Goal: Task Accomplishment & Management: Complete application form

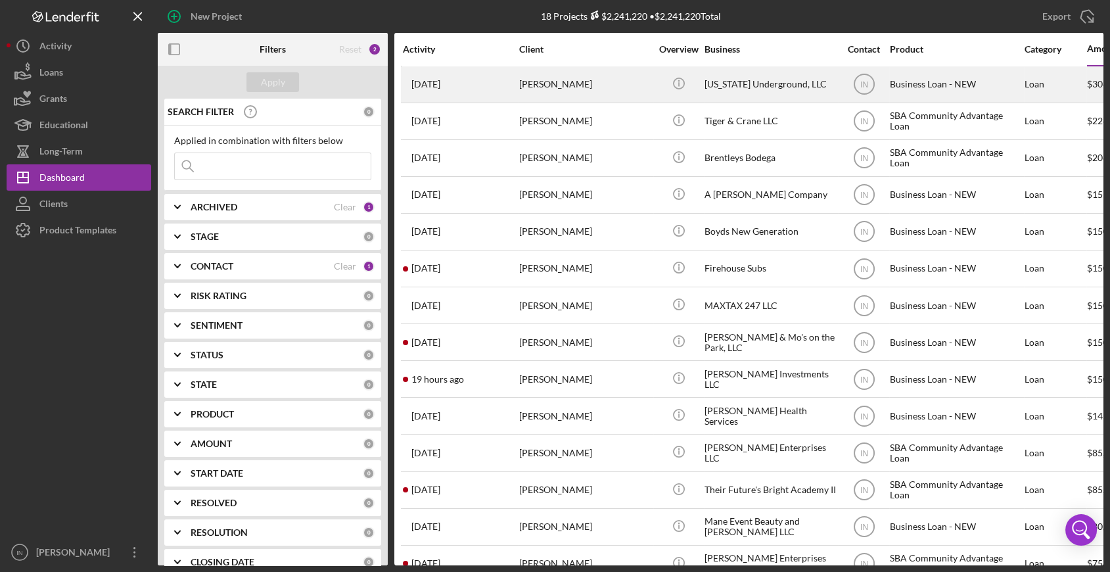
click at [610, 76] on div "[PERSON_NAME]" at bounding box center [584, 84] width 131 height 35
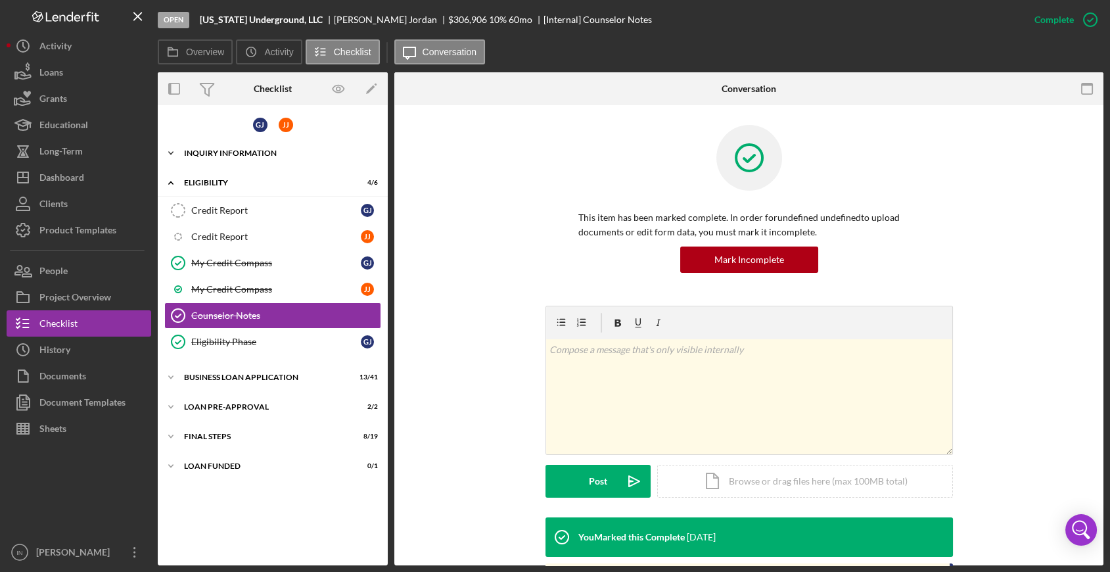
click at [237, 151] on div "INQUIRY INFORMATION" at bounding box center [277, 153] width 187 height 8
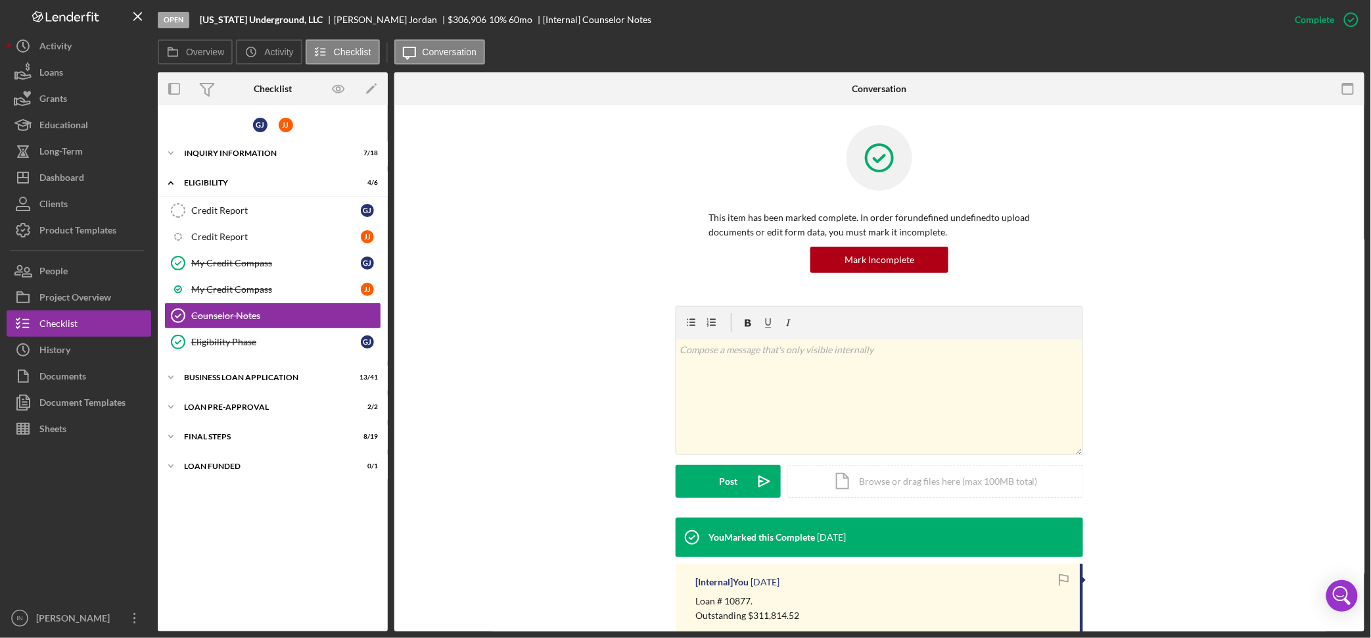
click at [1109, 200] on div "This item has been marked complete. In order for undefined undefined to upload …" at bounding box center [879, 215] width 931 height 181
click at [245, 372] on div "Icon/Expander BUSINESS LOAN APPLICATION 13 / 41" at bounding box center [273, 377] width 230 height 26
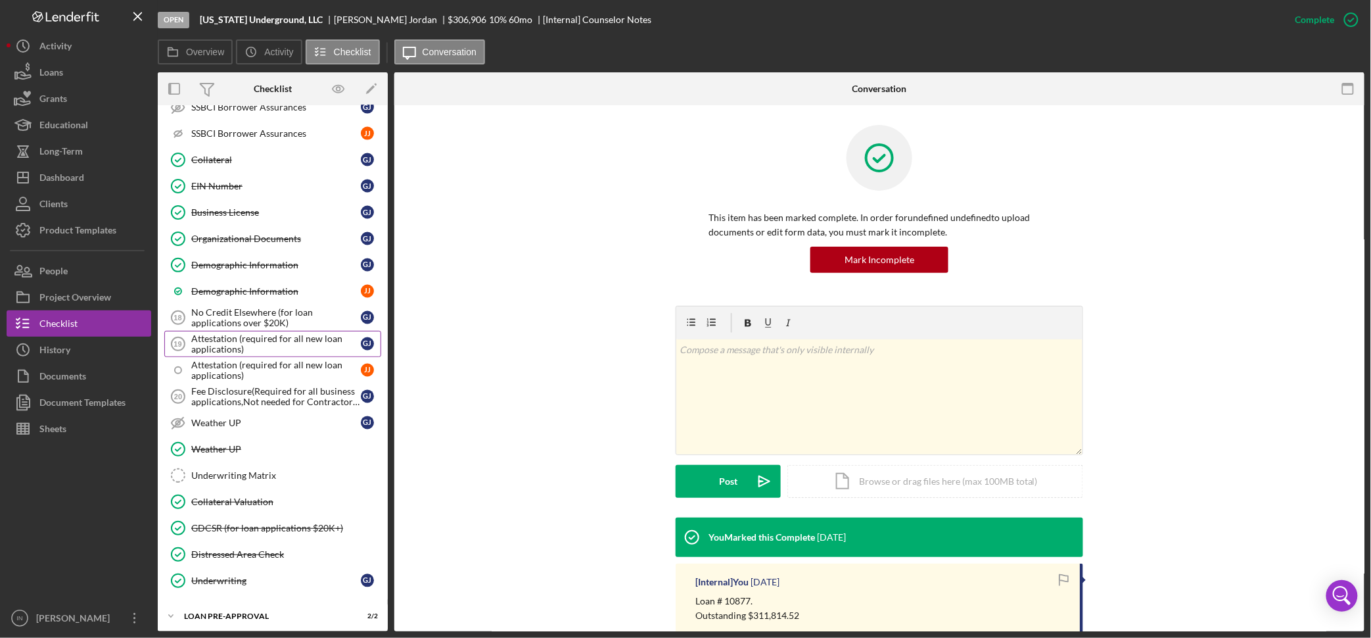
scroll to position [946, 0]
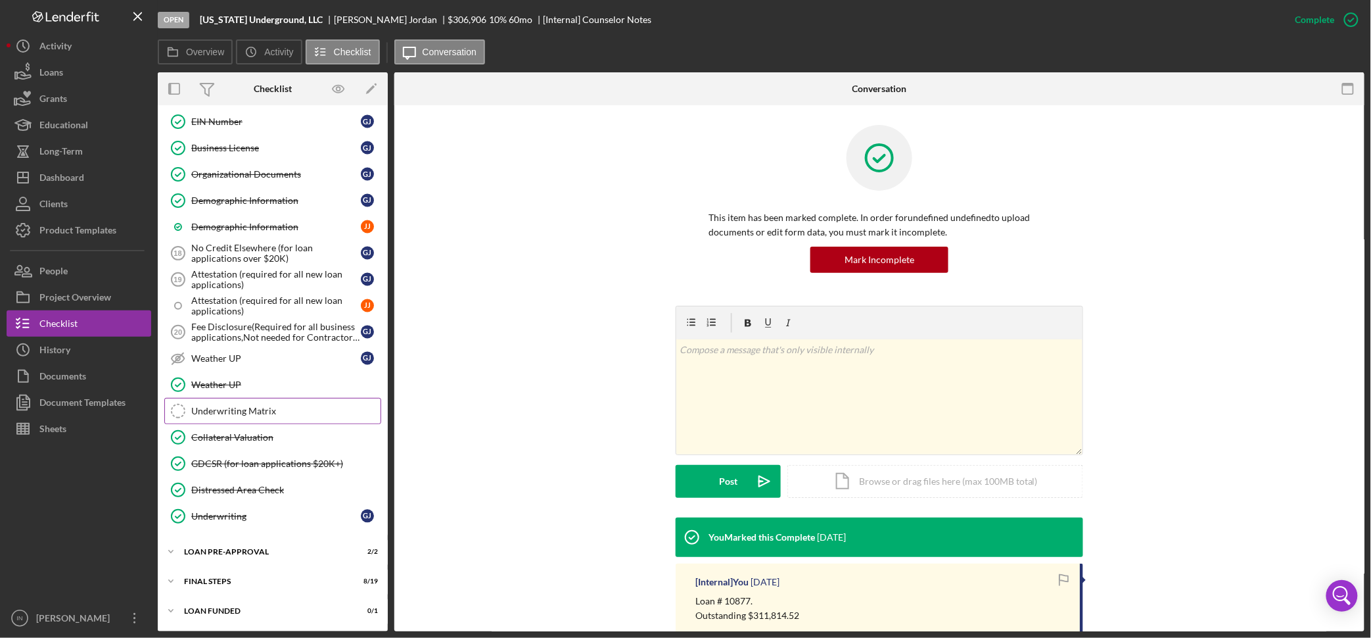
click at [261, 406] on div "Underwriting Matrix" at bounding box center [285, 411] width 189 height 11
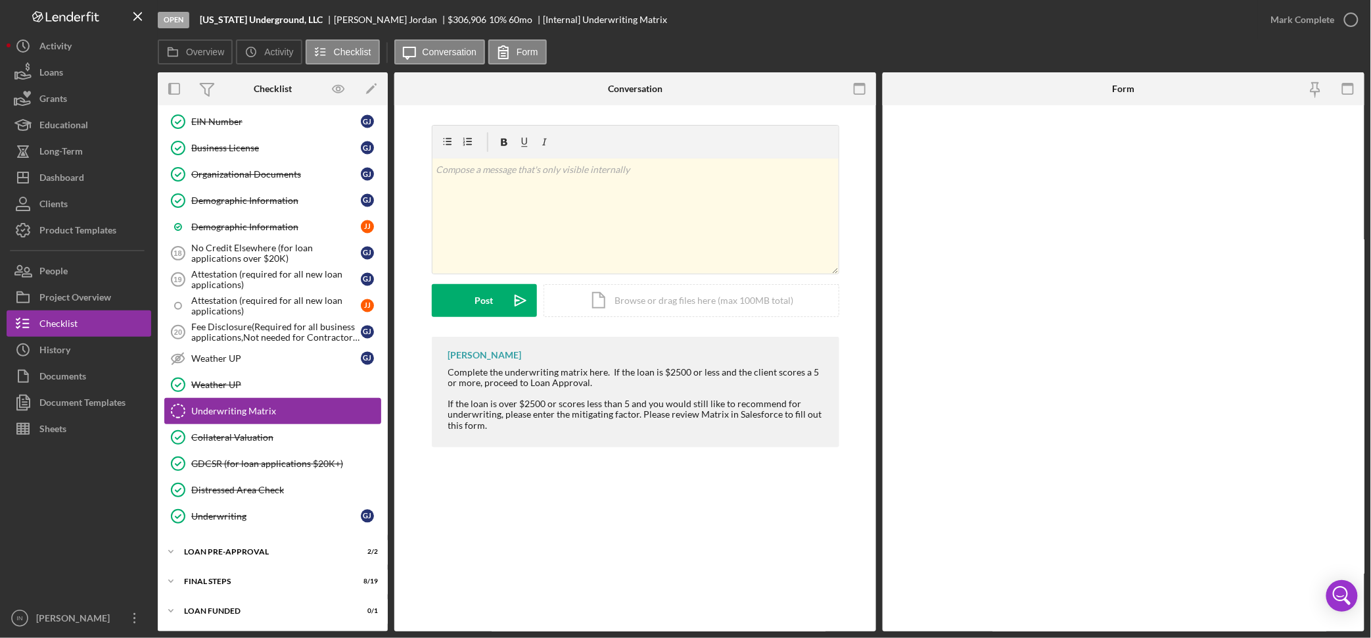
scroll to position [946, 0]
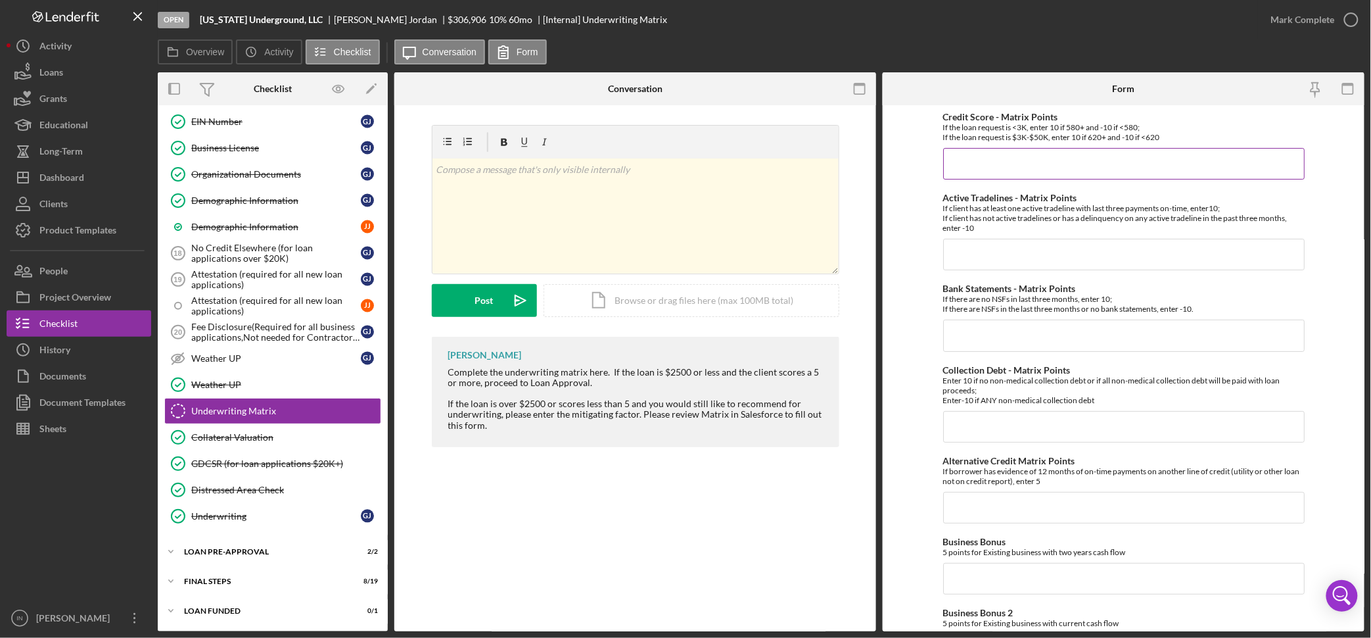
click at [1029, 166] on input "Credit Score - Matrix Points" at bounding box center [1124, 164] width 362 height 32
type input "10"
click at [958, 261] on input "Active Tradelines - Matrix Points" at bounding box center [1124, 255] width 362 height 32
type input "10"
click at [960, 337] on input "Bank Statements - Matrix Points" at bounding box center [1124, 335] width 362 height 32
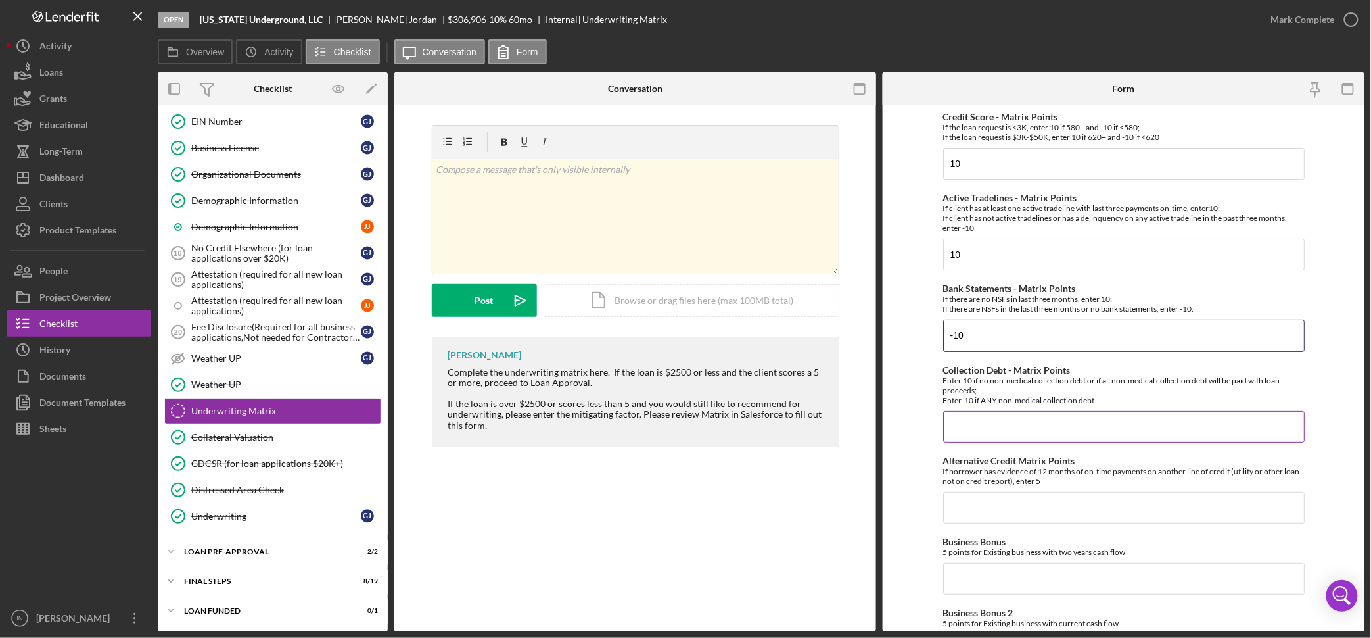
type input "-10"
click at [953, 432] on input "Collection Debt - Matrix Points" at bounding box center [1124, 427] width 362 height 32
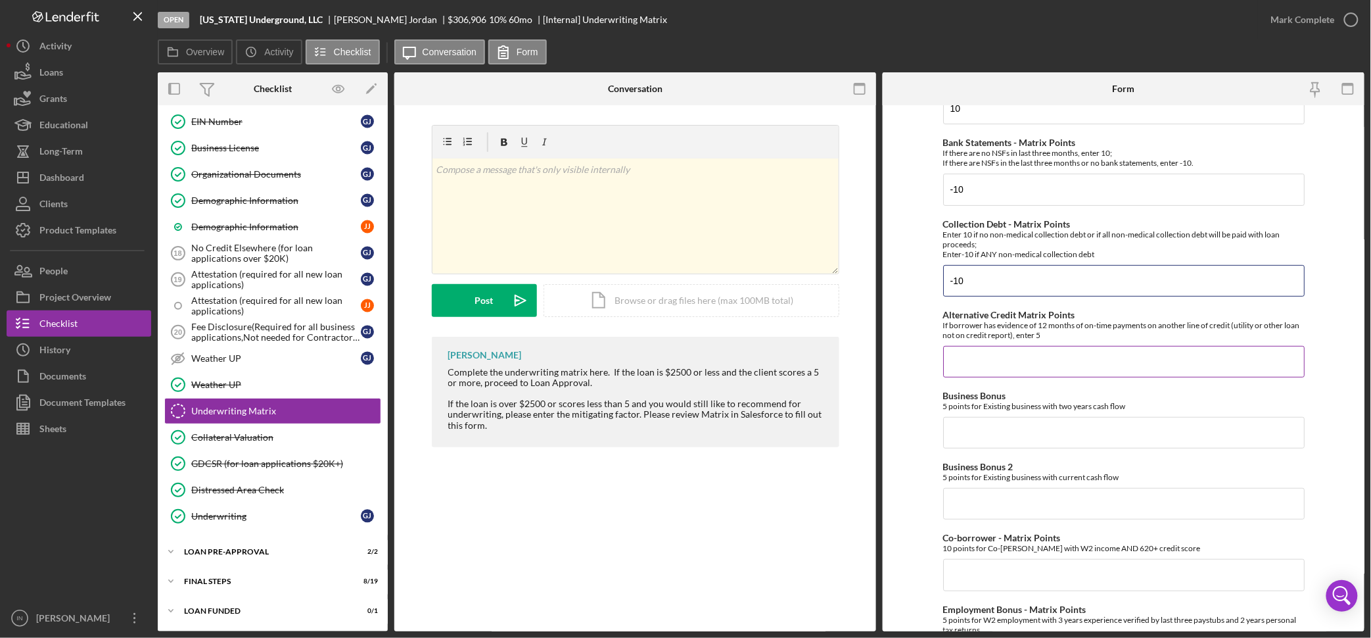
type input "-10"
click at [1008, 355] on input "Alternative Credit Matrix Points" at bounding box center [1124, 362] width 362 height 32
type input "0"
click at [987, 440] on input "Business Bonus" at bounding box center [1124, 433] width 362 height 32
type input "5"
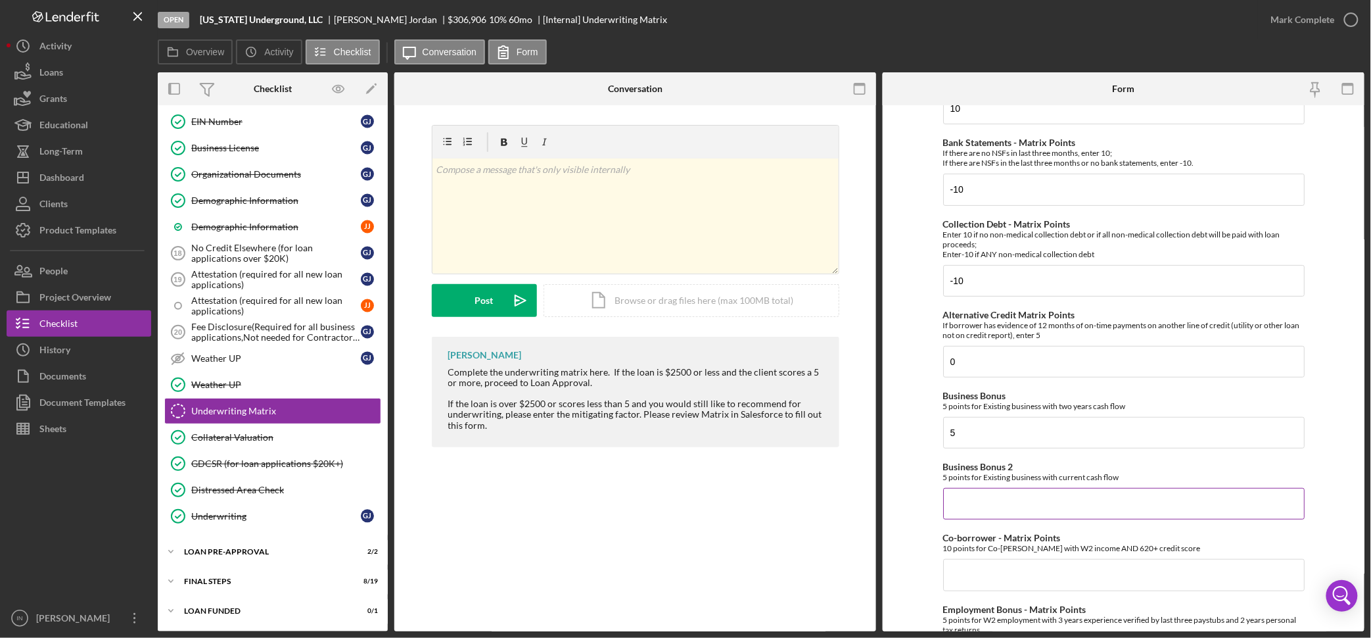
click at [991, 496] on input "Business Bonus 2" at bounding box center [1124, 504] width 362 height 32
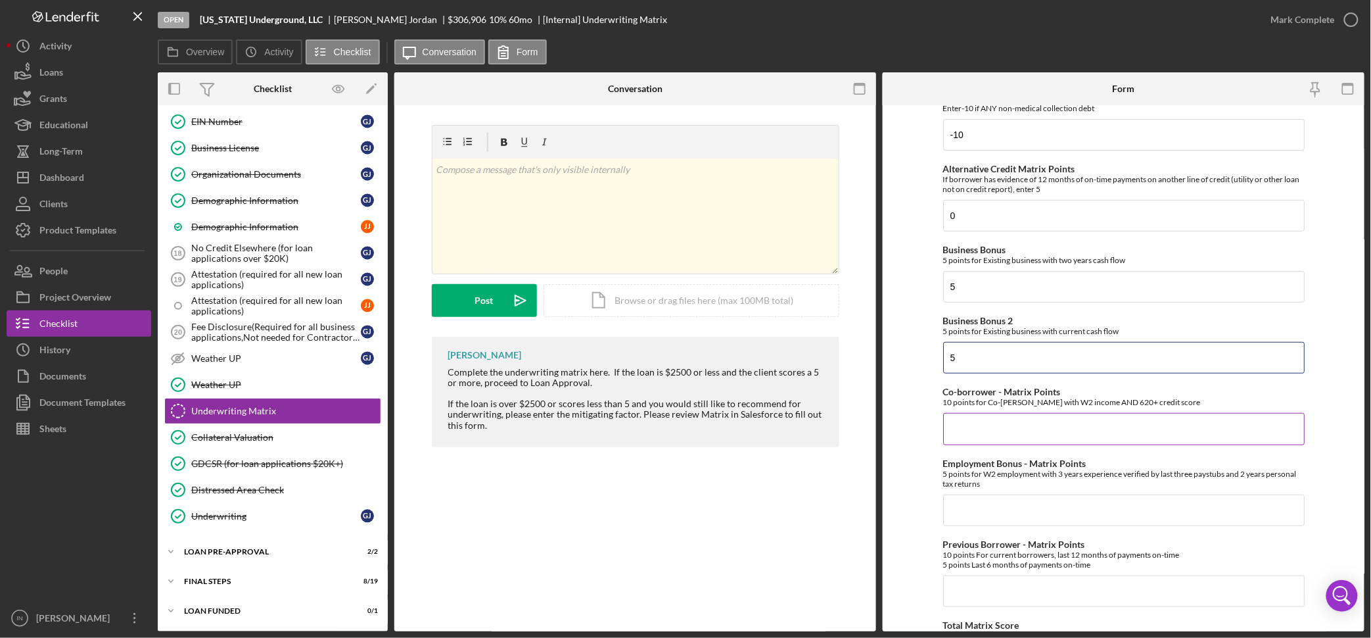
type input "5"
click at [980, 431] on input "Co-borrower - Matrix Points" at bounding box center [1124, 429] width 362 height 32
type input "5"
click at [982, 503] on input "Employment Bonus - Matrix Points" at bounding box center [1124, 510] width 362 height 32
type input "0"
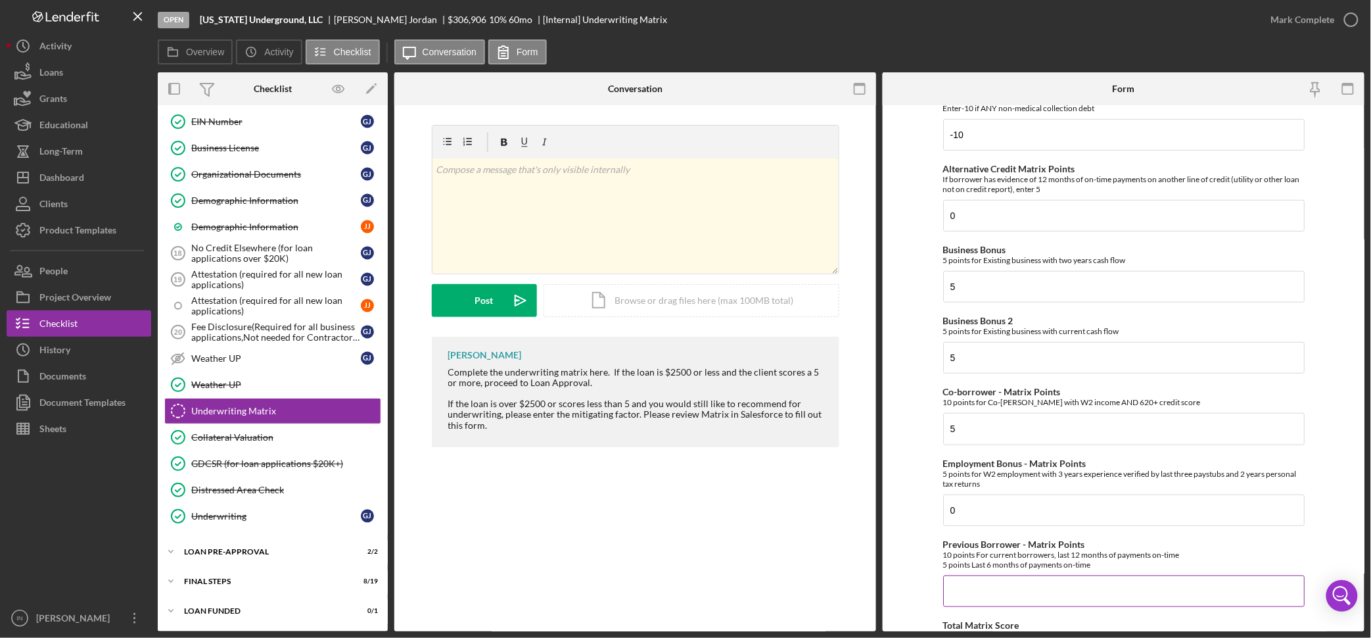
click at [980, 571] on input "Previous Borrower - Matrix Points" at bounding box center [1124, 591] width 362 height 32
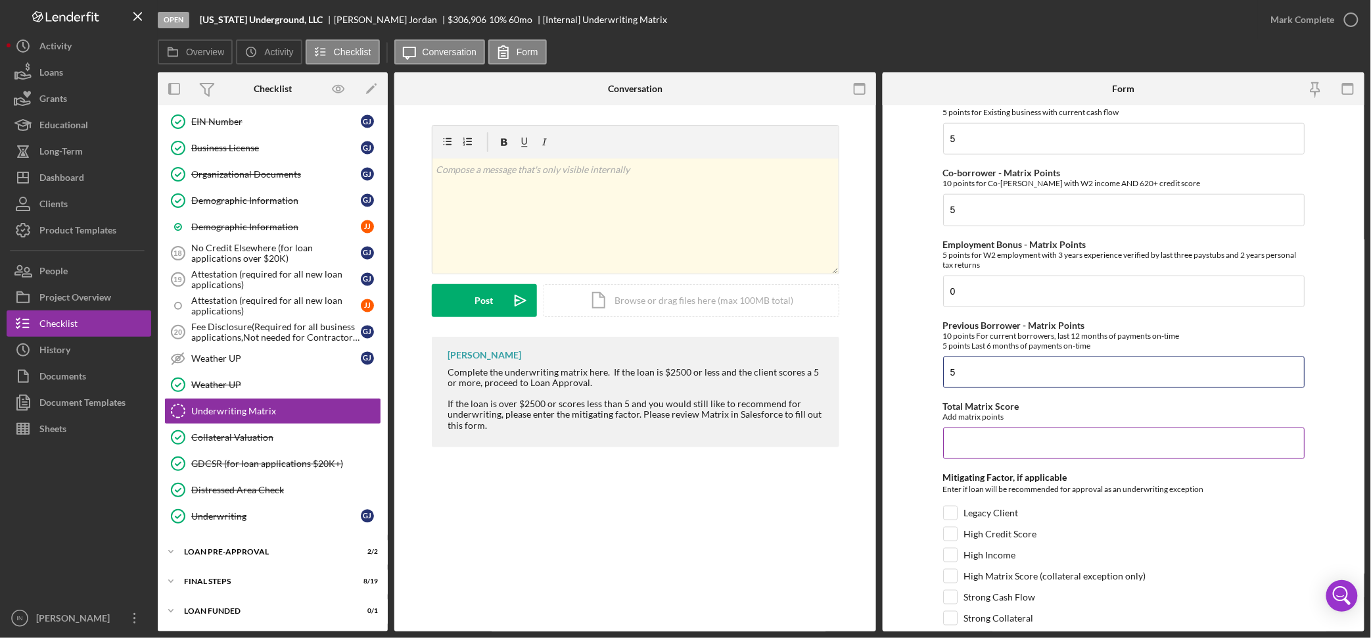
type input "5"
click at [982, 436] on input "Total Matrix Score" at bounding box center [1124, 443] width 362 height 32
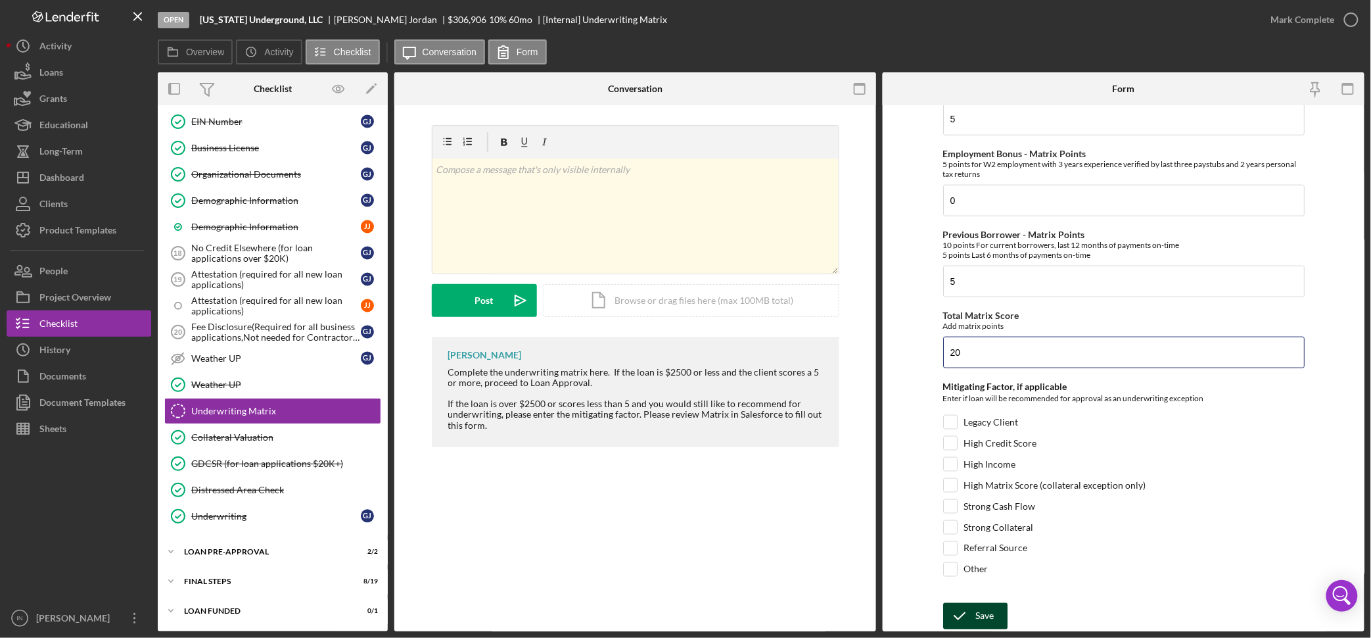
type input "20"
click at [986, 571] on div "Save" at bounding box center [985, 616] width 18 height 26
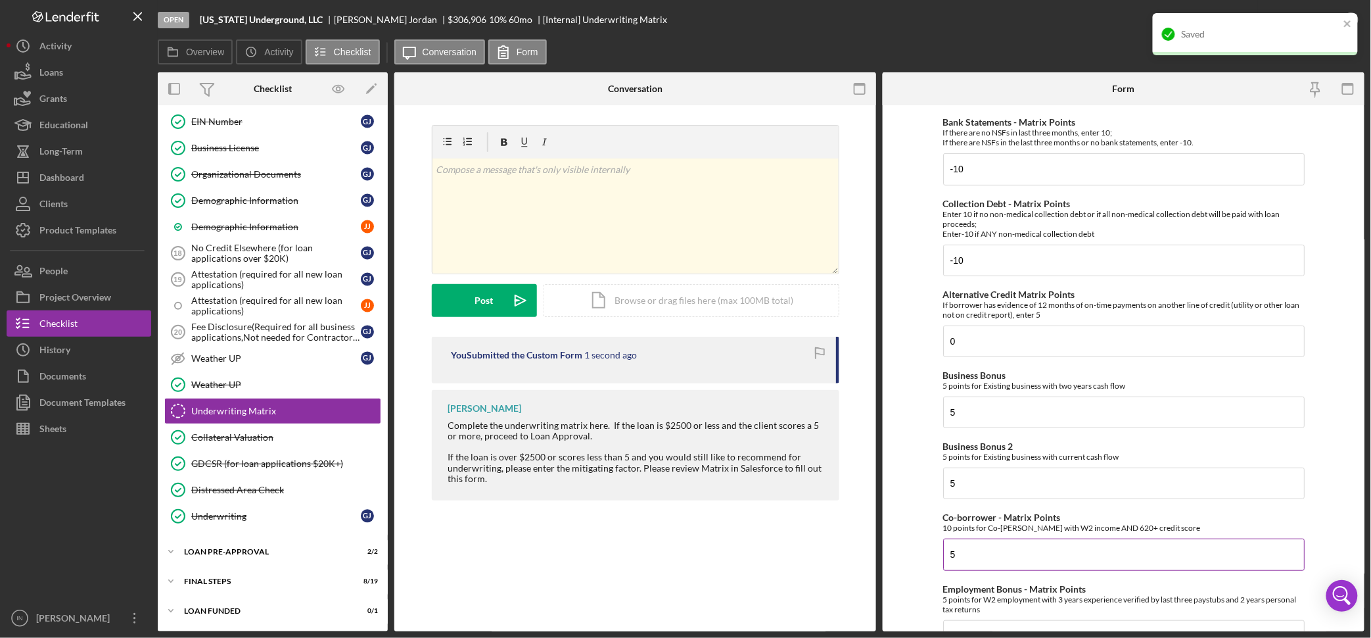
scroll to position [0, 0]
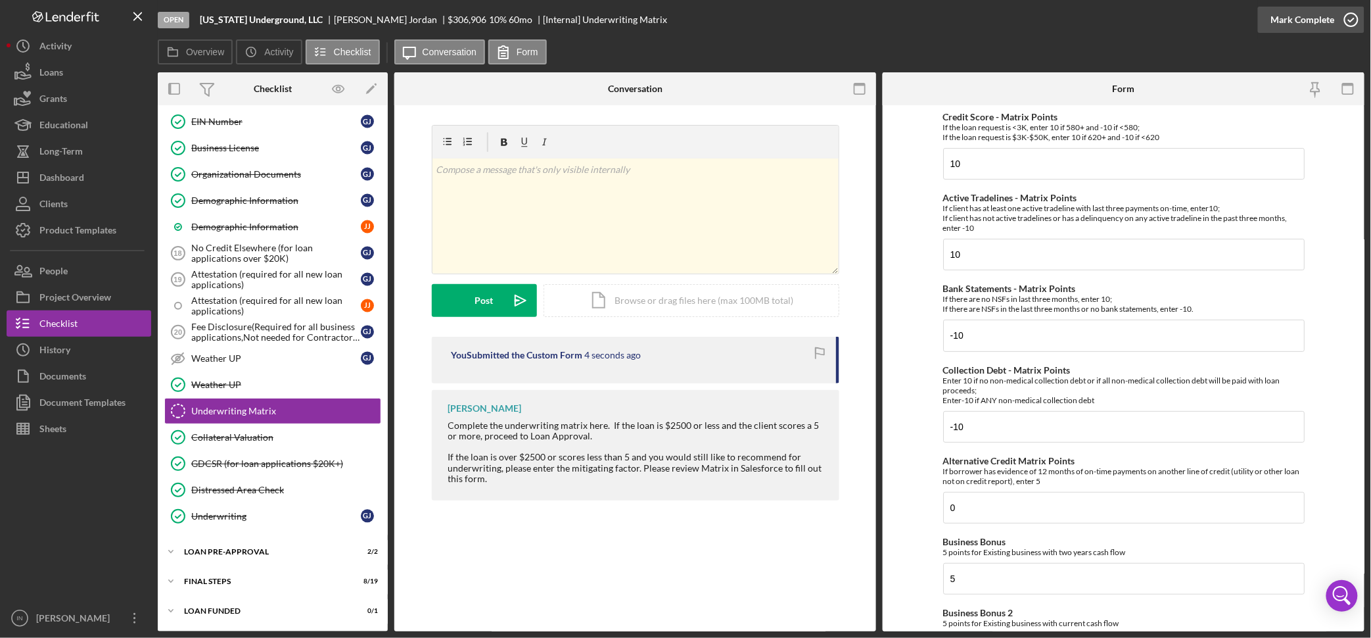
click at [1109, 20] on div "Mark Complete" at bounding box center [1303, 20] width 64 height 26
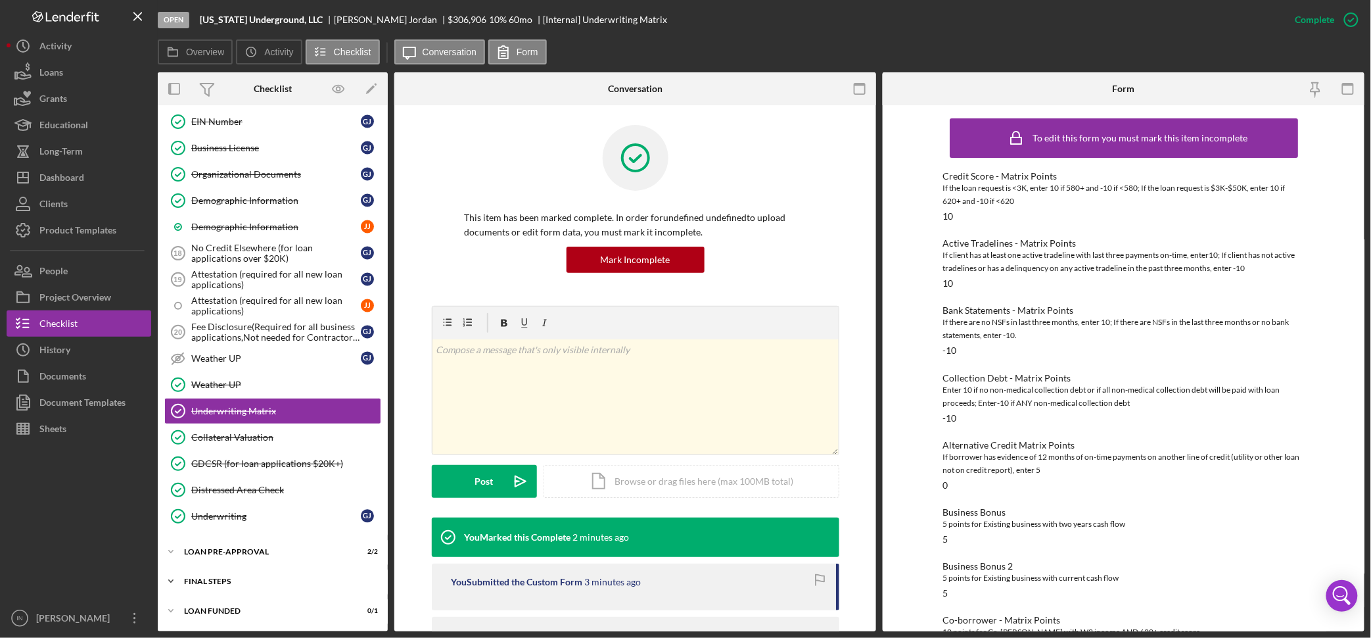
click at [239, 571] on div "FINAL STEPS" at bounding box center [277, 581] width 187 height 8
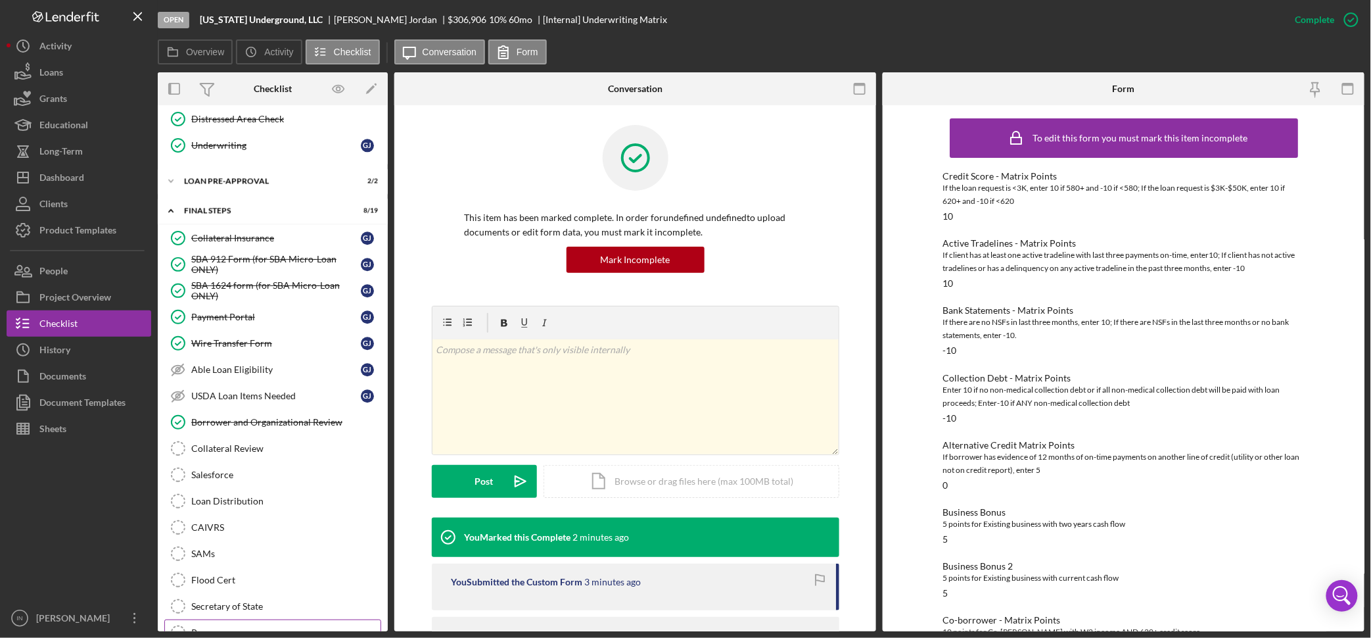
scroll to position [1455, 0]
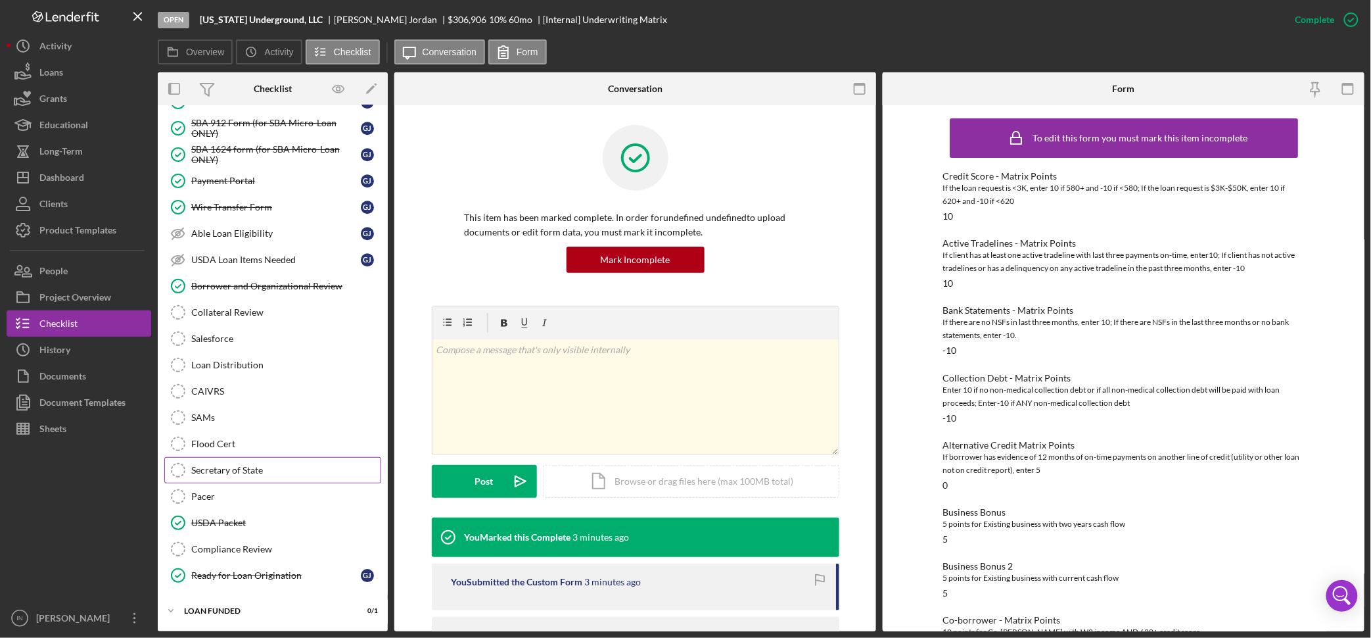
click at [258, 470] on div "Secretary of State" at bounding box center [285, 470] width 189 height 11
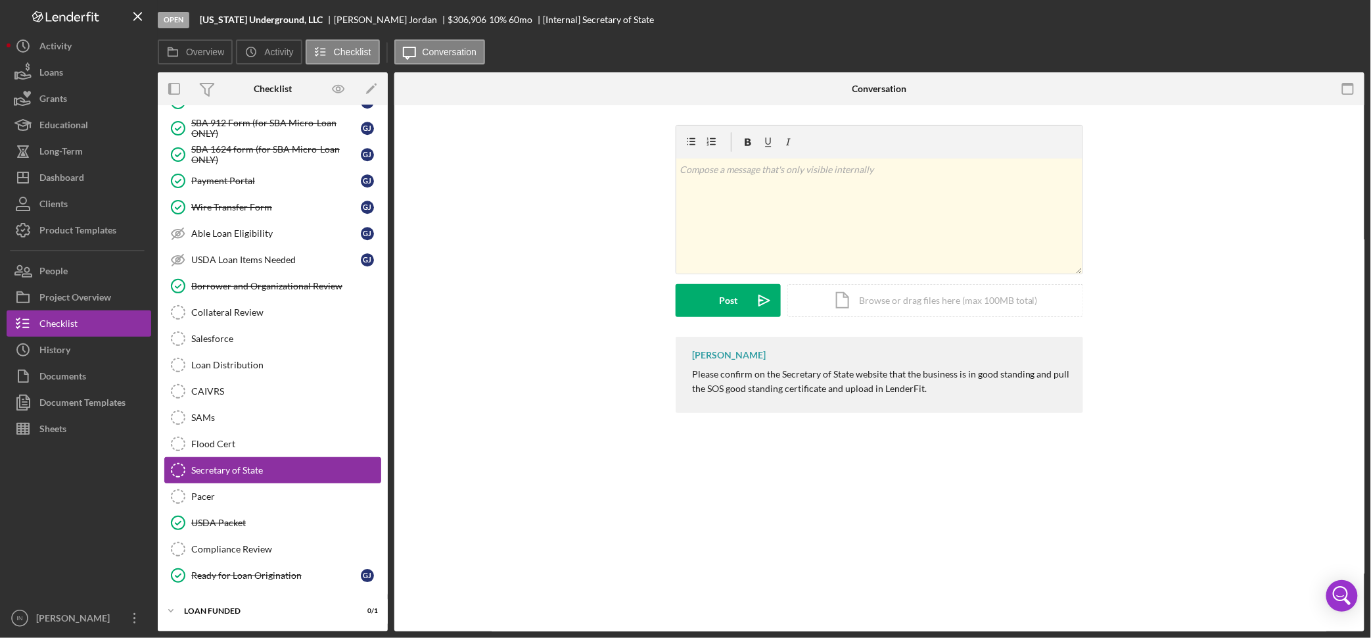
scroll to position [1455, 0]
click at [231, 331] on link "Salesforce Salesforce" at bounding box center [272, 338] width 217 height 26
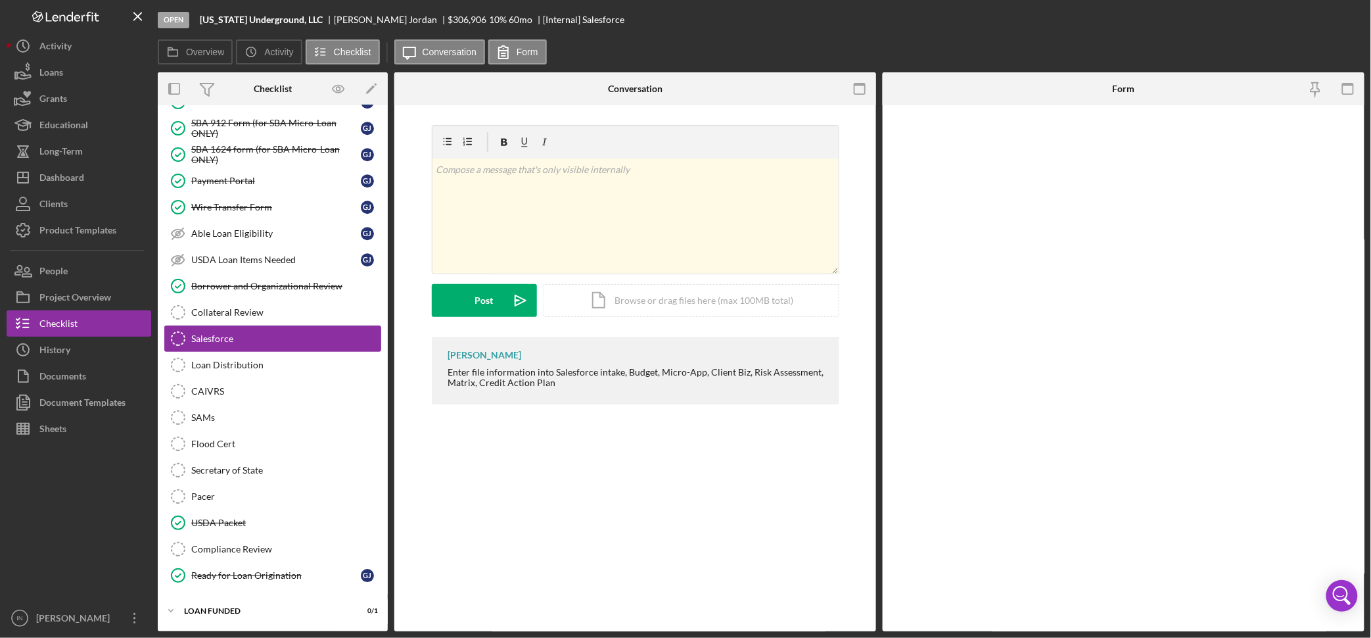
scroll to position [1455, 0]
click at [1076, 142] on input "*Salesforce ID" at bounding box center [1124, 144] width 362 height 32
paste input "a0wPC000002LxiHYAS"
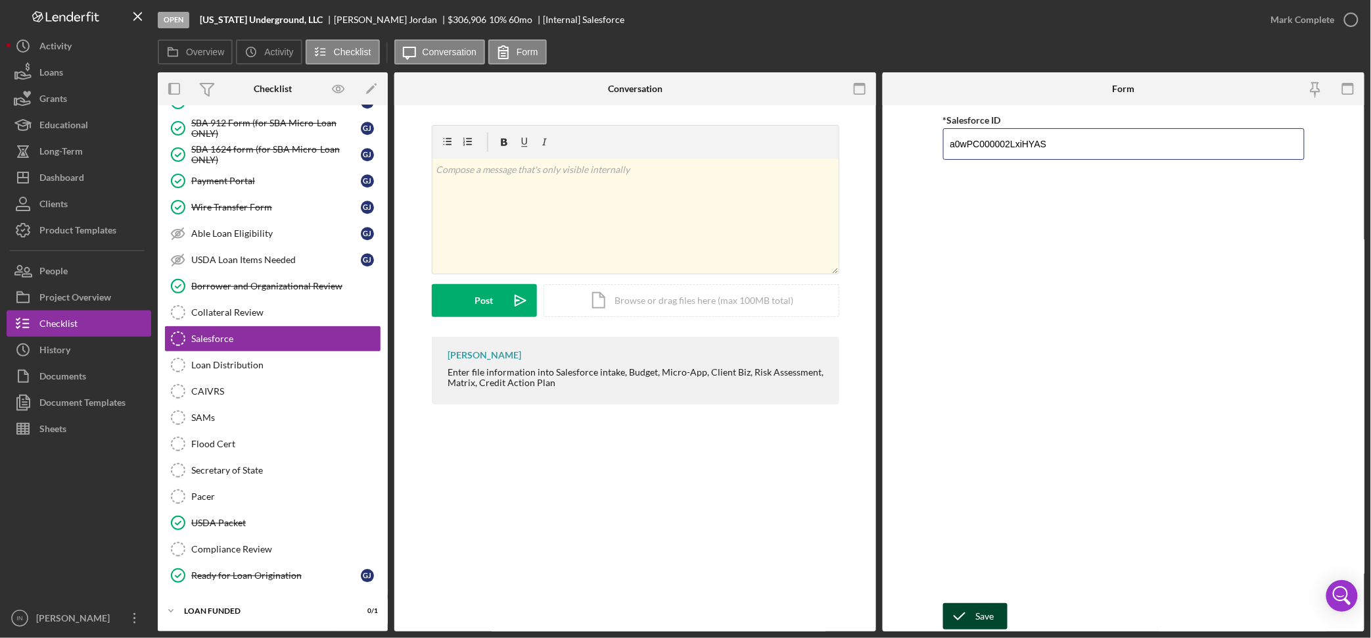
type input "a0wPC000002LxiHYAS"
click at [980, 571] on div "Save" at bounding box center [985, 616] width 18 height 26
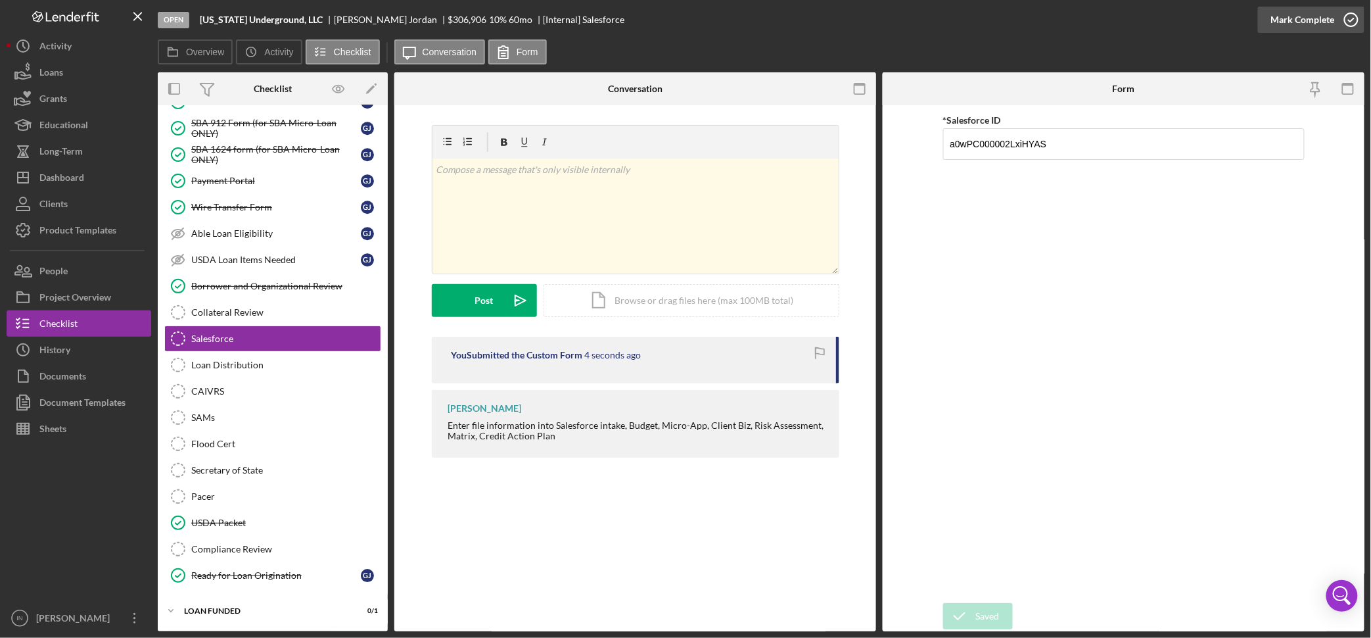
click at [1109, 22] on div "Mark Complete" at bounding box center [1303, 20] width 64 height 26
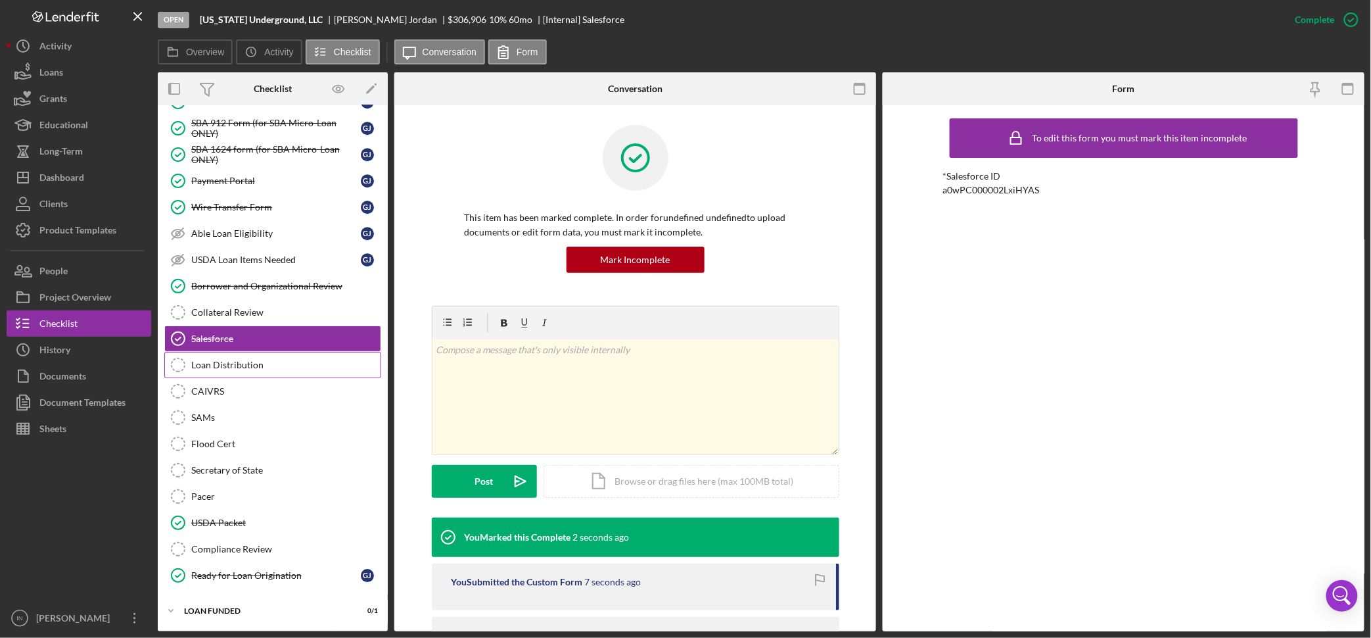
click at [247, 368] on div "Loan Distribution" at bounding box center [285, 365] width 189 height 11
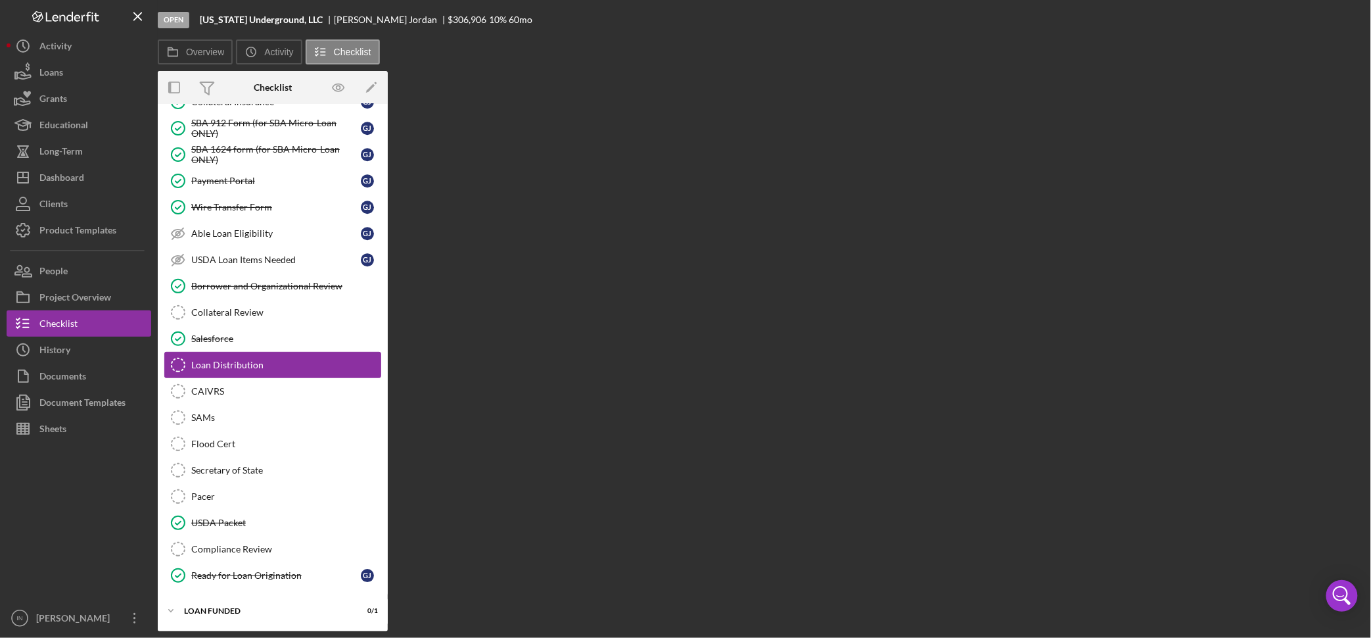
scroll to position [1455, 0]
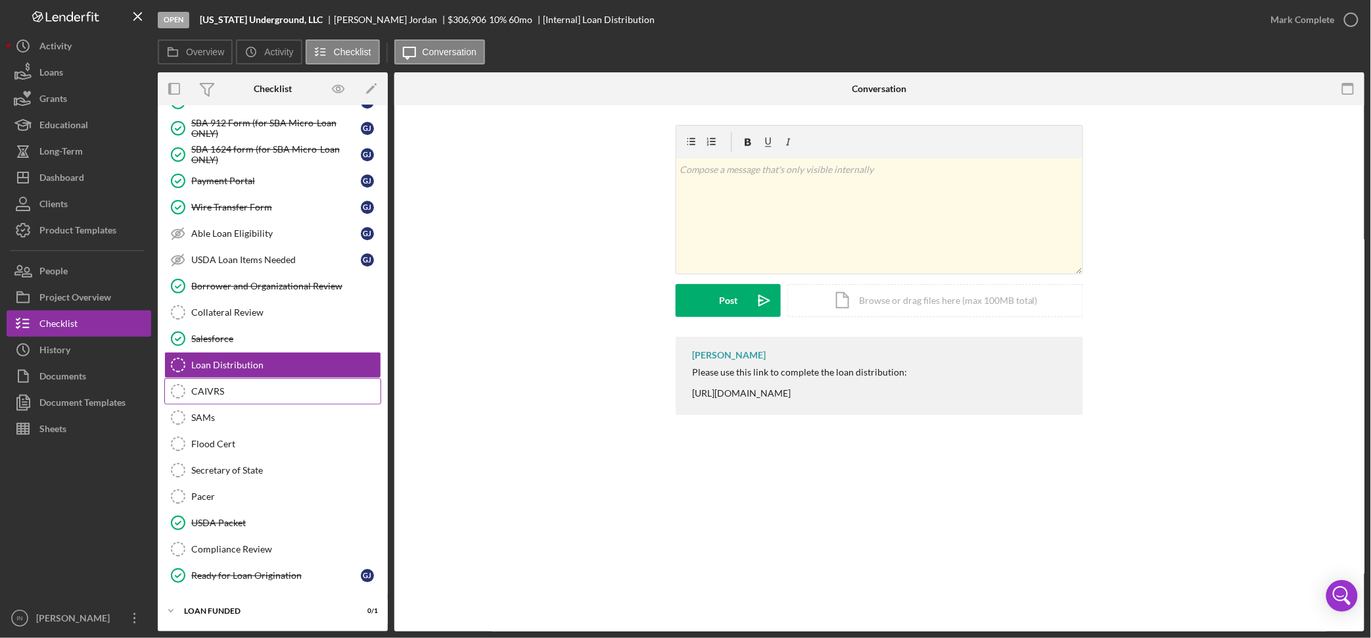
click at [202, 386] on div "CAIVRS" at bounding box center [285, 391] width 189 height 11
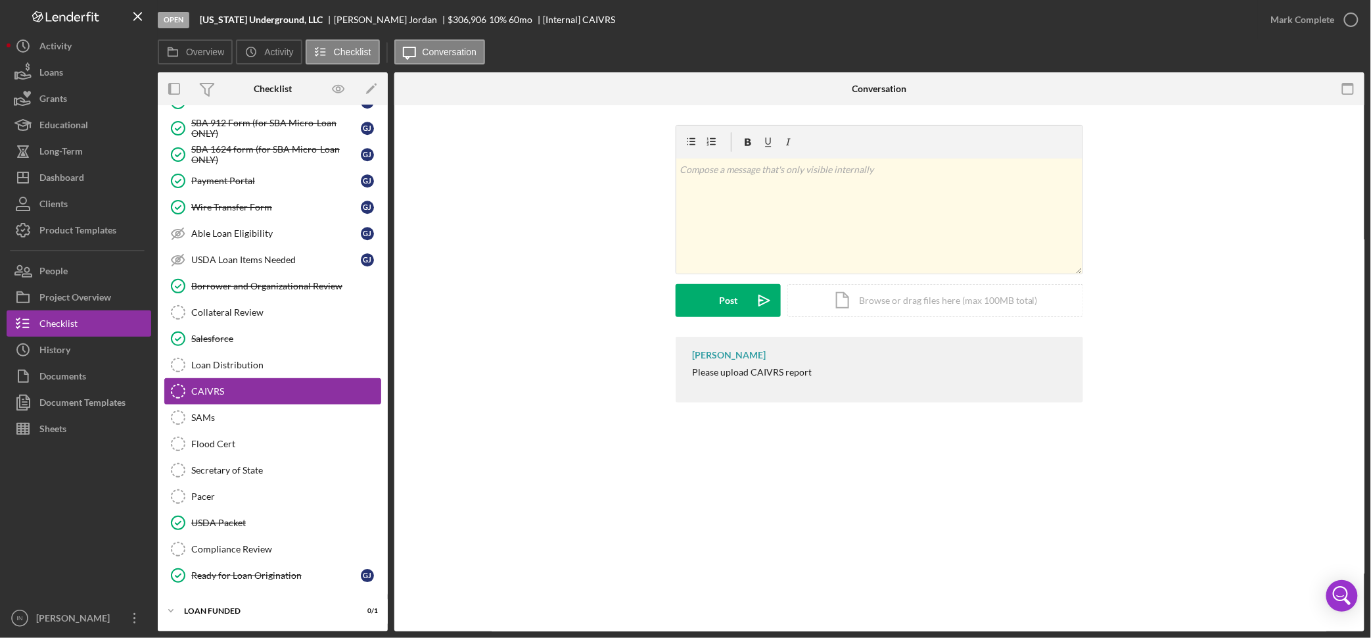
scroll to position [1455, 0]
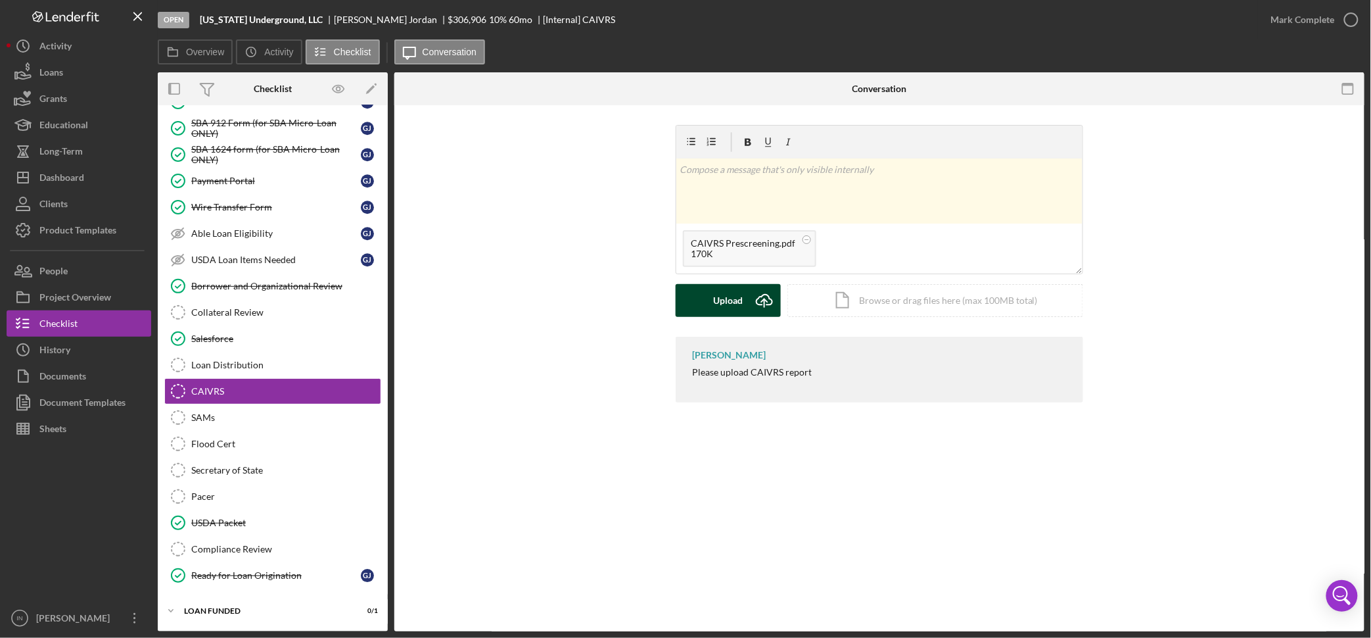
click at [739, 306] on div "Upload" at bounding box center [729, 300] width 30 height 33
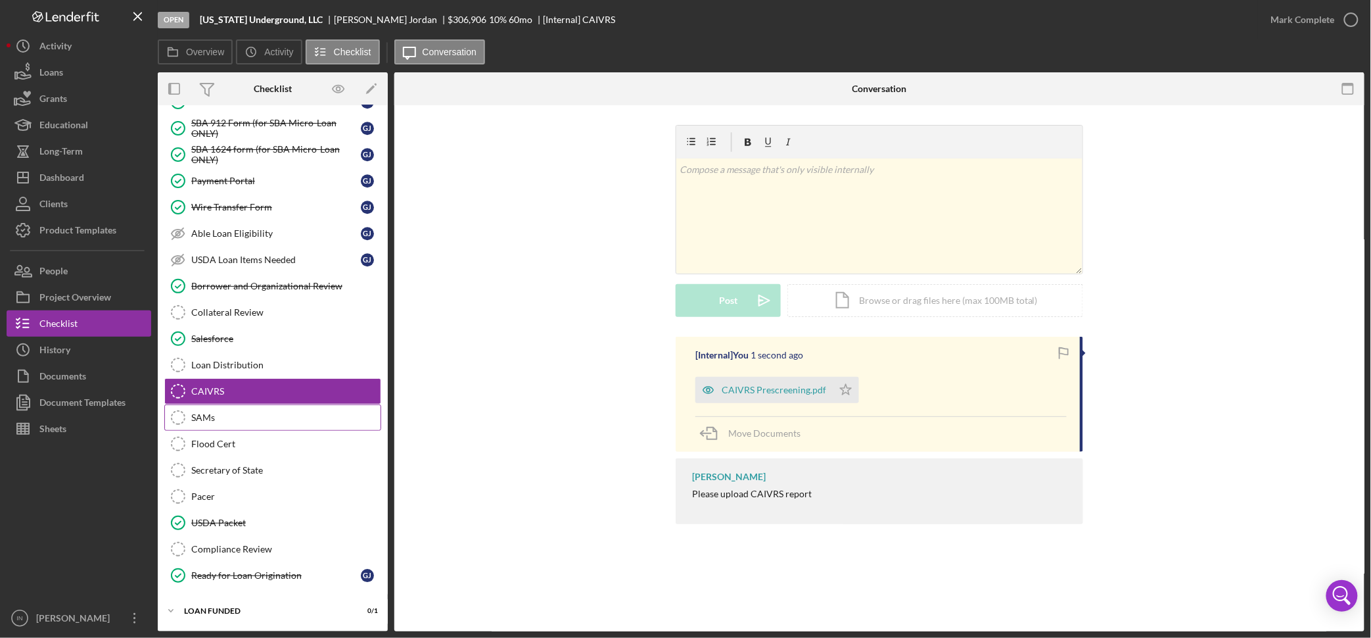
click at [232, 413] on div "SAMs" at bounding box center [285, 417] width 189 height 11
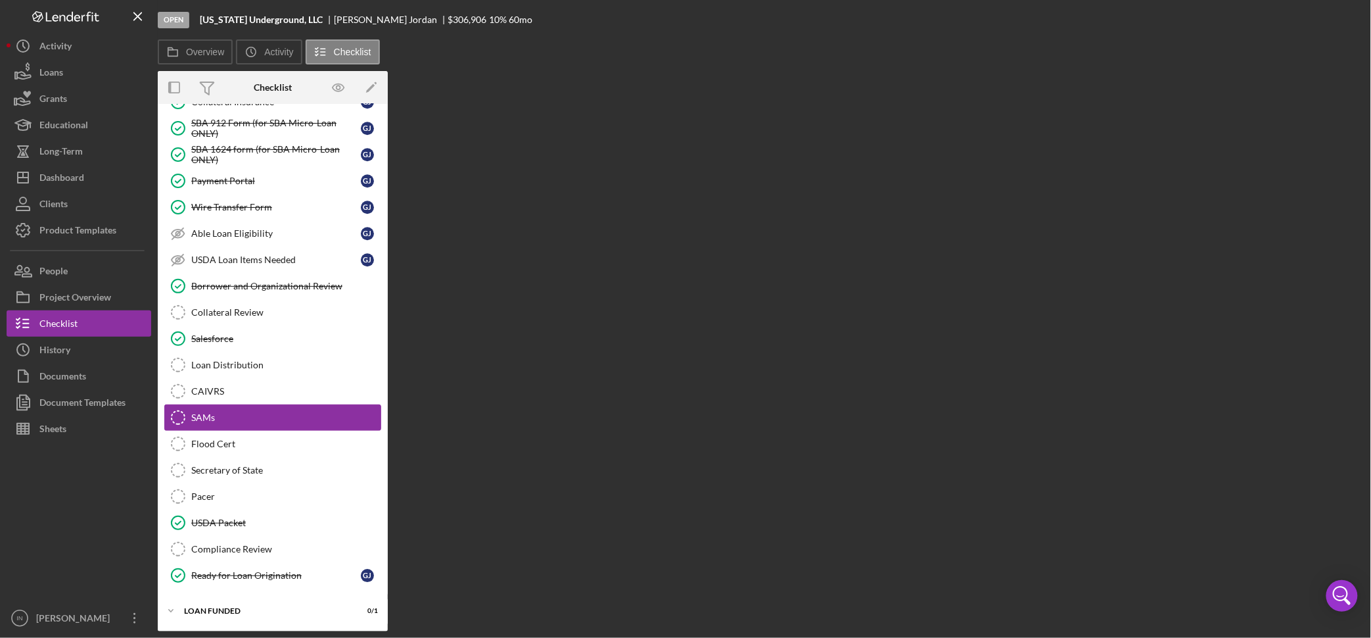
scroll to position [1455, 0]
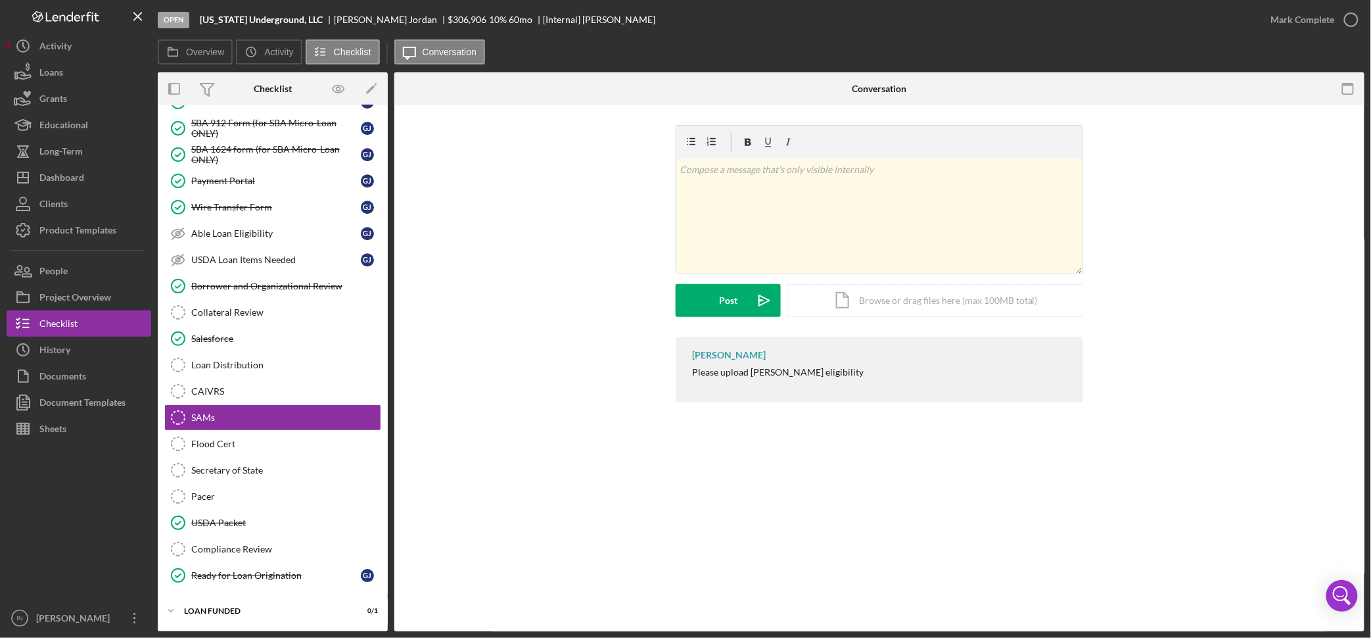
click at [1109, 331] on div "v Color teal Color pink Remove color Add row above Add row below Add column bef…" at bounding box center [879, 231] width 931 height 212
click at [254, 465] on div "Secretary of State" at bounding box center [285, 470] width 189 height 11
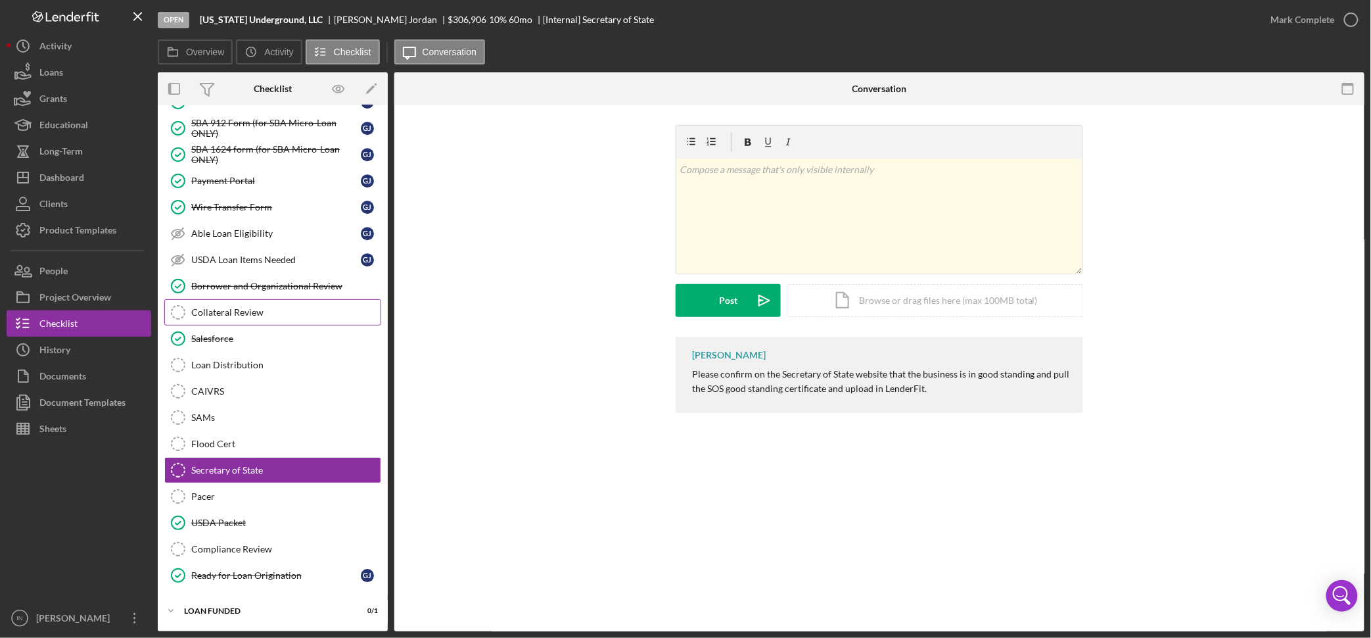
click at [266, 310] on div "Collateral Review" at bounding box center [285, 312] width 189 height 11
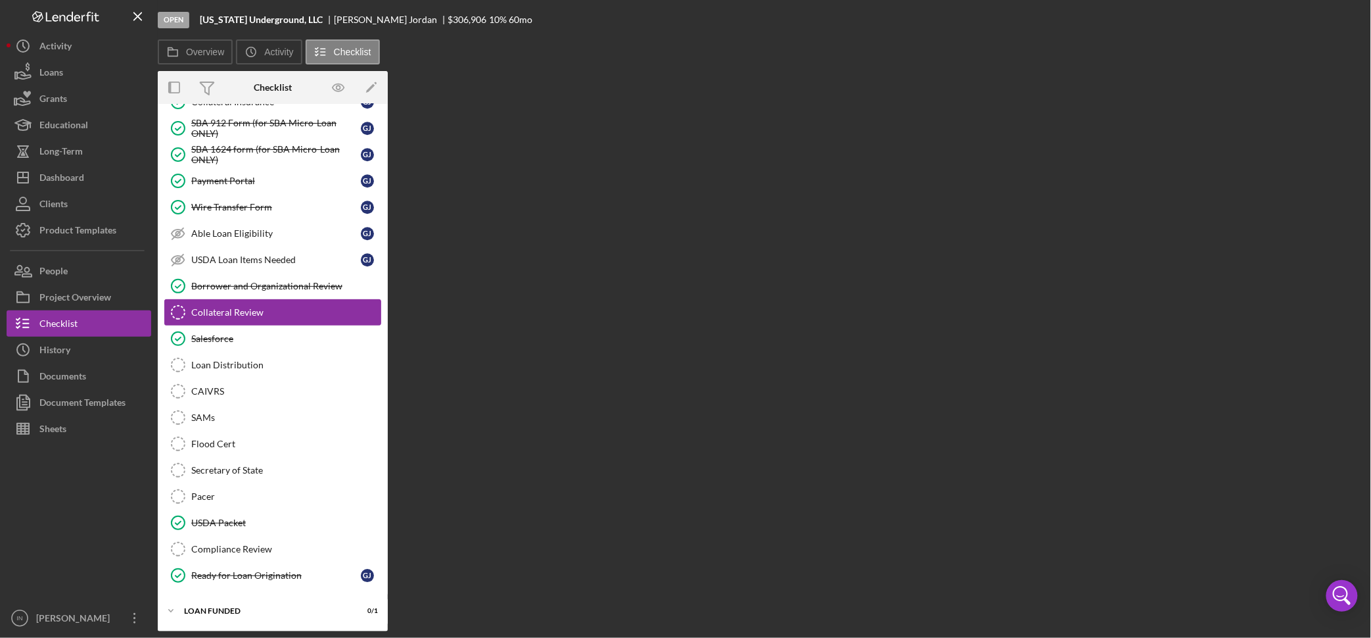
scroll to position [1455, 0]
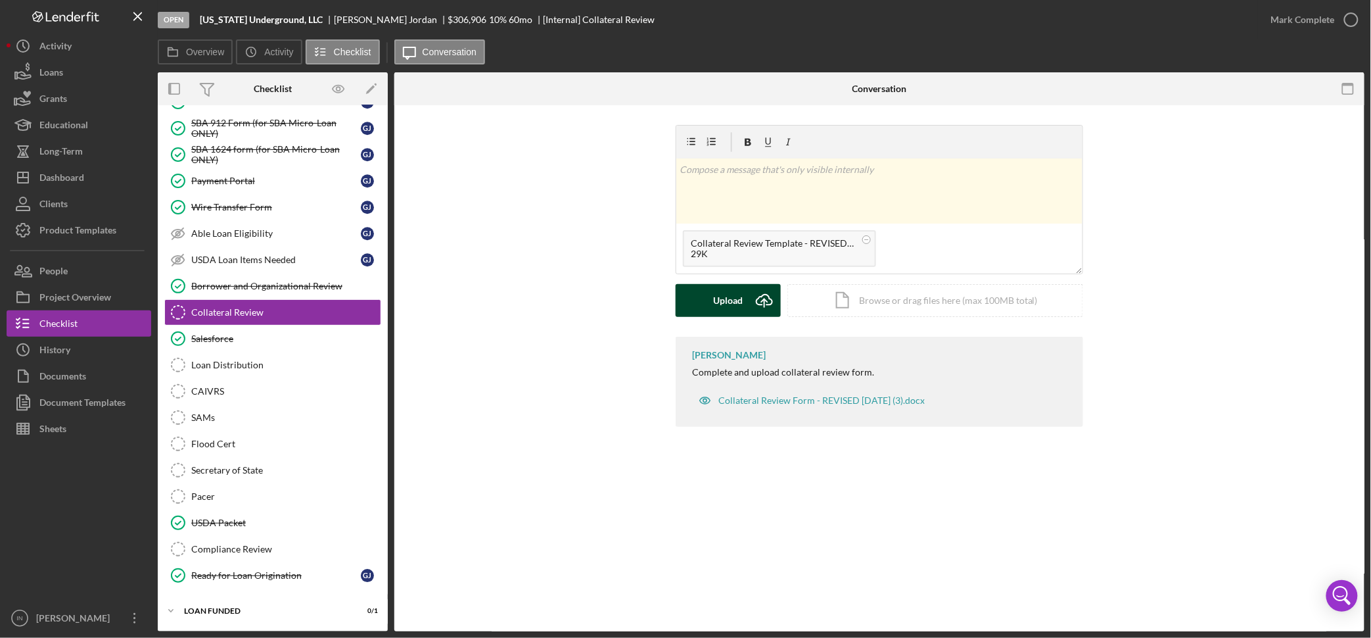
click at [709, 304] on button "Upload Icon/Upload" at bounding box center [728, 300] width 105 height 33
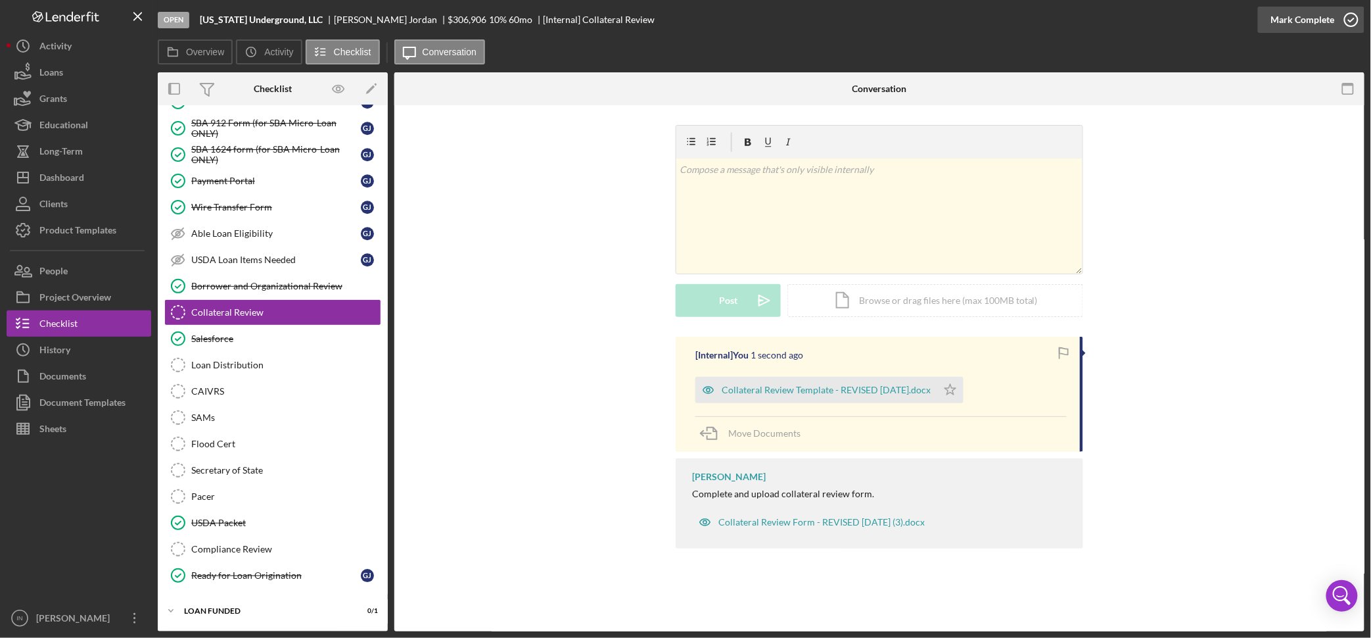
click at [1109, 18] on div "Mark Complete" at bounding box center [1303, 20] width 64 height 26
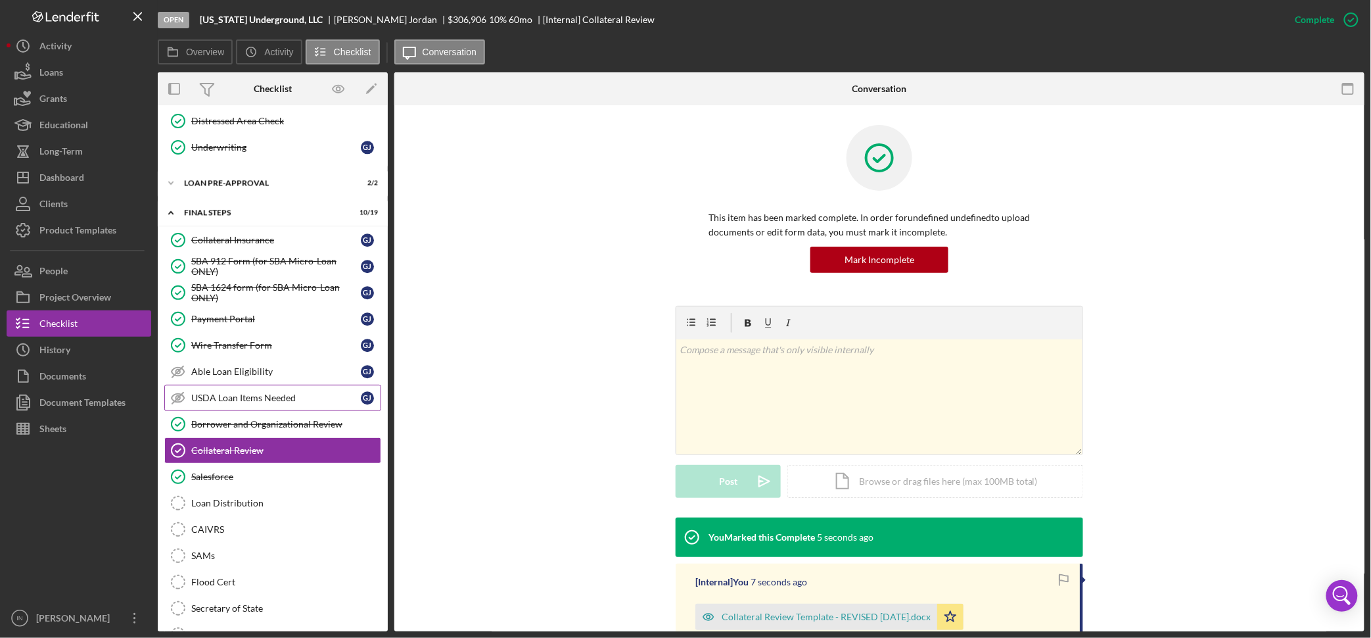
scroll to position [1236, 0]
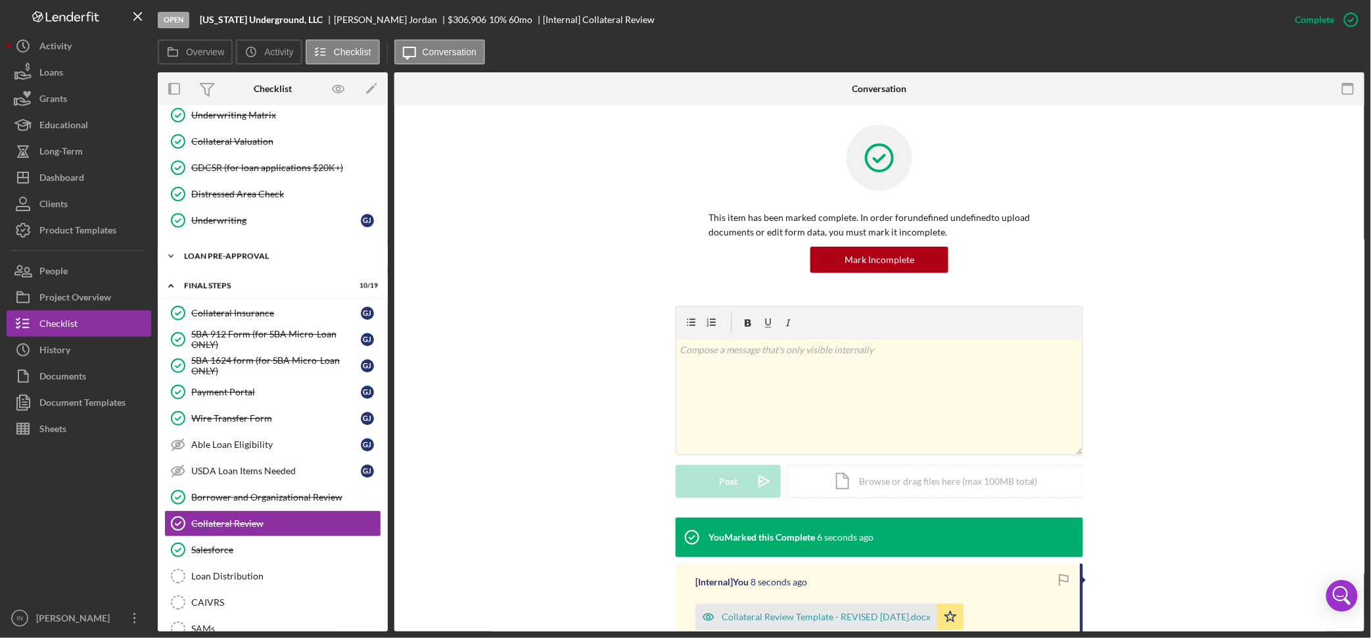
click at [252, 256] on div "Icon/Expander LOAN PRE-APPROVAL 2 / 2" at bounding box center [273, 256] width 230 height 26
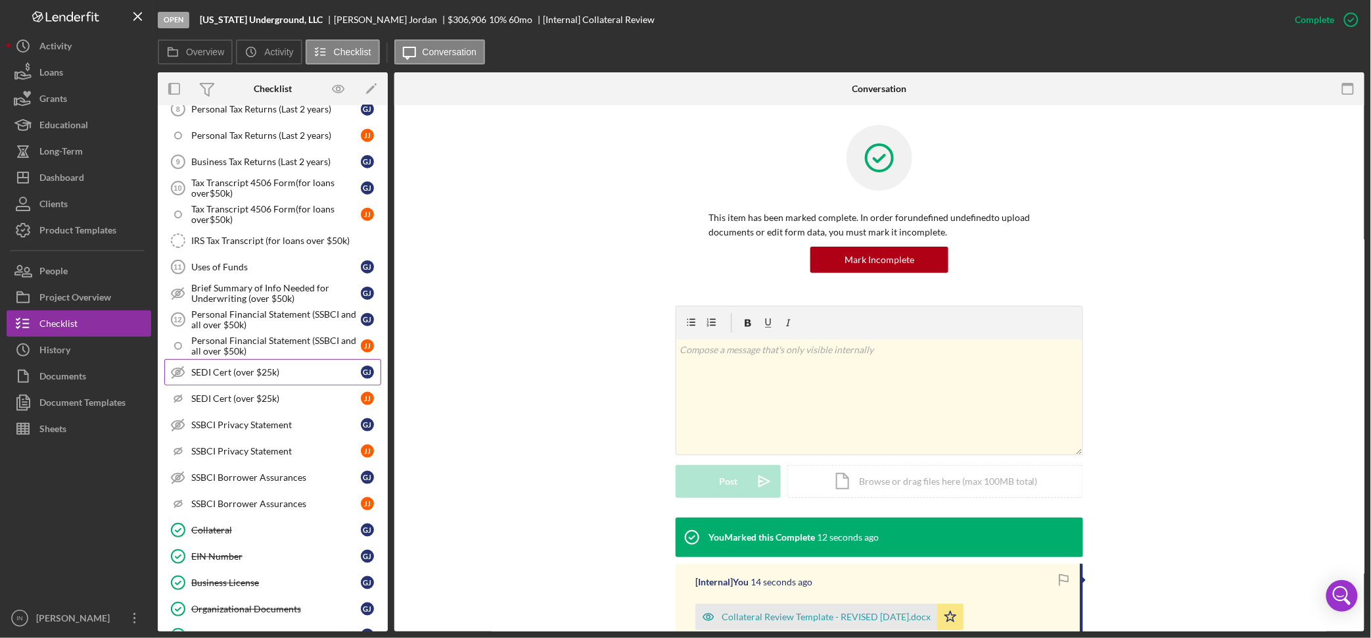
scroll to position [432, 0]
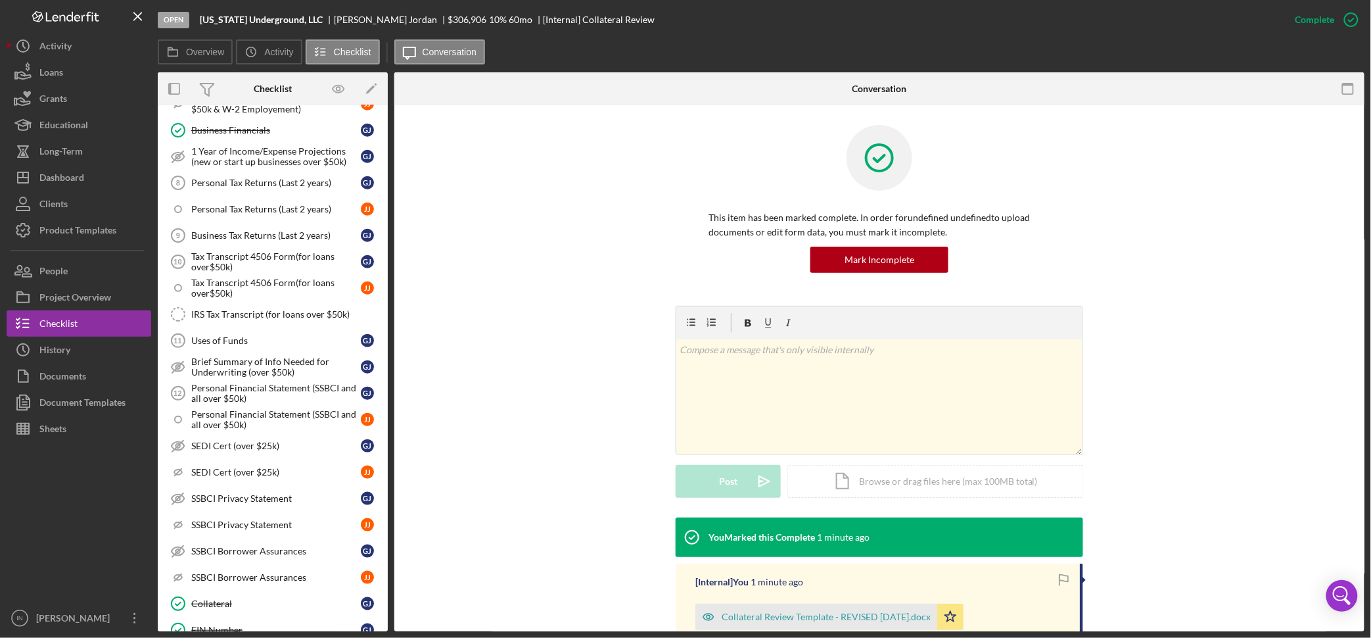
click at [1109, 294] on div "This item has been marked complete. In order for undefined undefined to upload …" at bounding box center [879, 215] width 931 height 181
click at [239, 331] on link "Uses of Funds 11 Uses of Funds G J" at bounding box center [272, 340] width 217 height 26
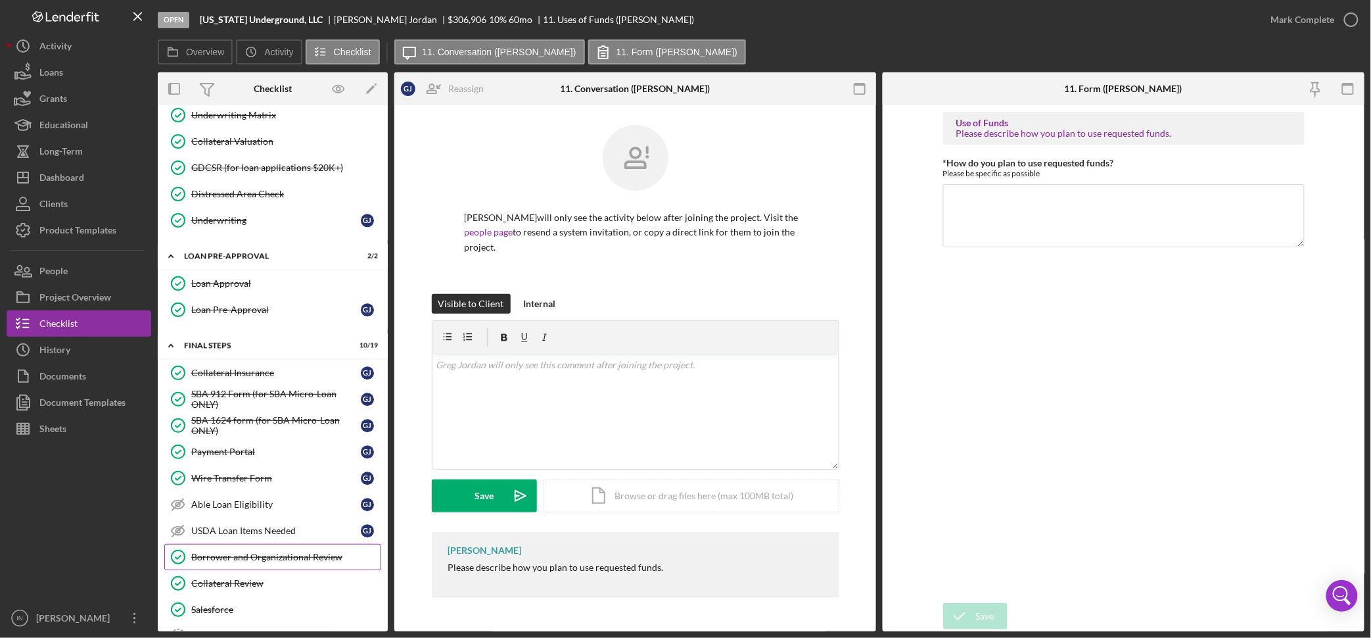
scroll to position [1515, 0]
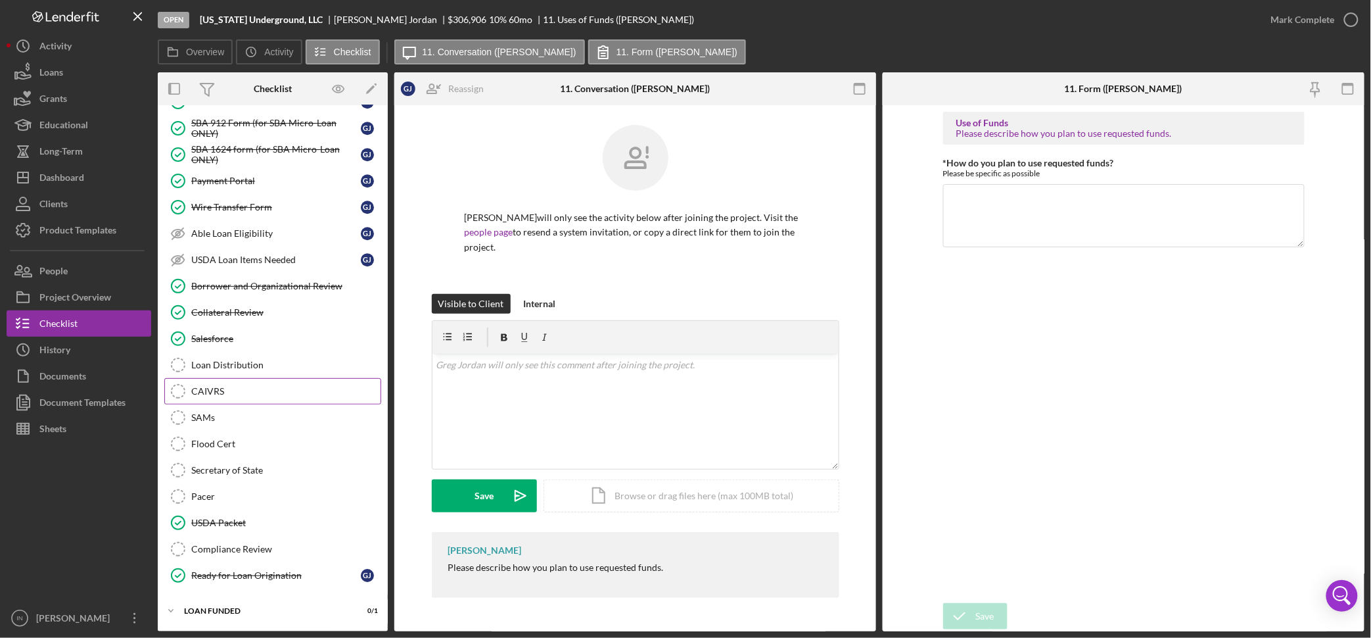
click at [241, 392] on div "CAIVRS" at bounding box center [285, 391] width 189 height 11
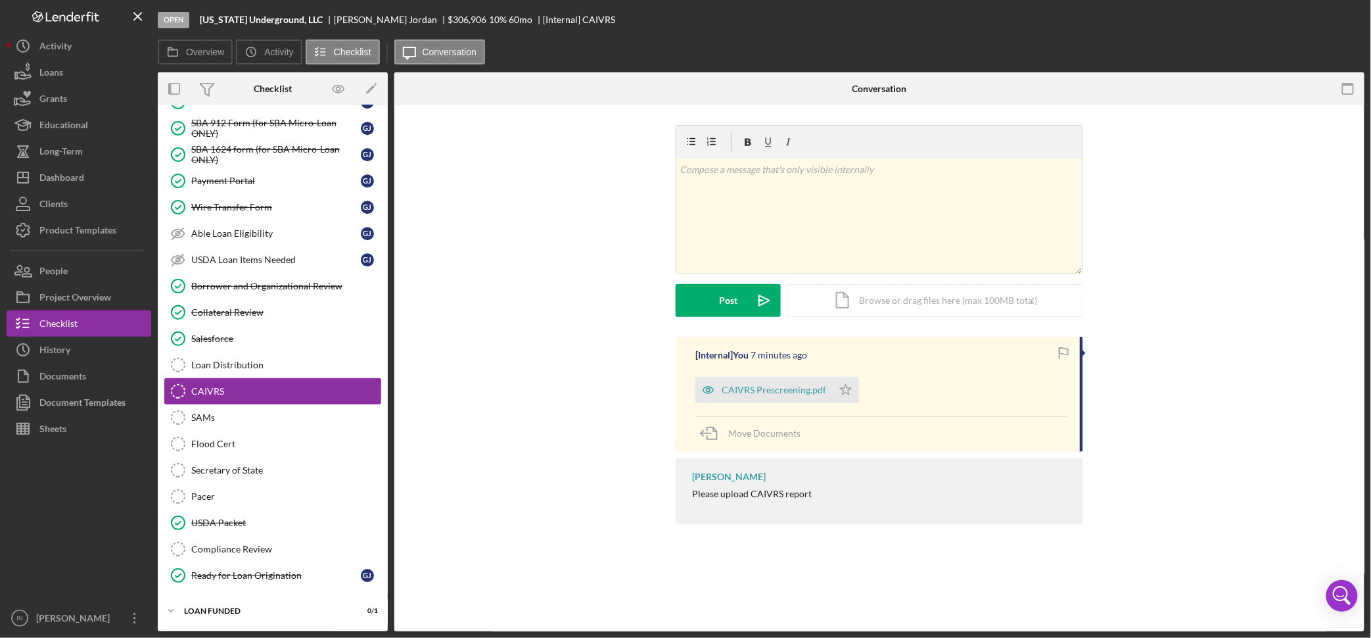
scroll to position [1515, 0]
click at [1109, 3] on div "Mark Complete" at bounding box center [1311, 19] width 106 height 39
click at [1109, 13] on div "Mark Complete" at bounding box center [1303, 20] width 64 height 26
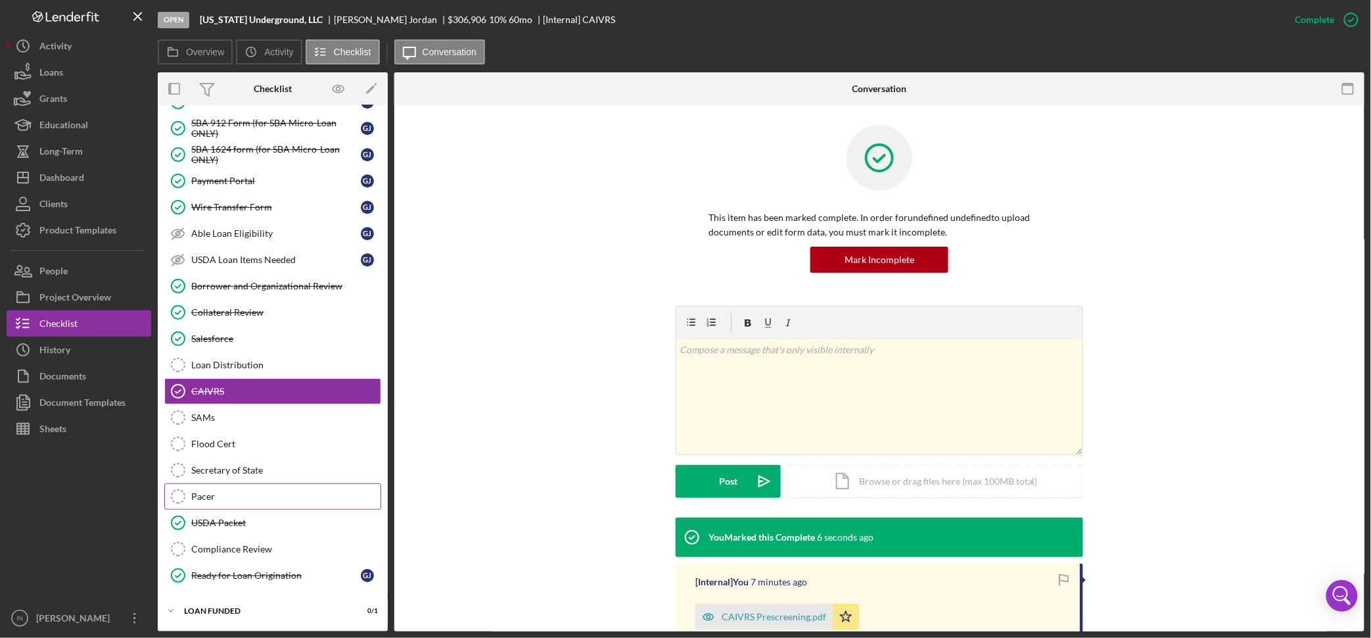
click at [235, 494] on div "Pacer" at bounding box center [285, 496] width 189 height 11
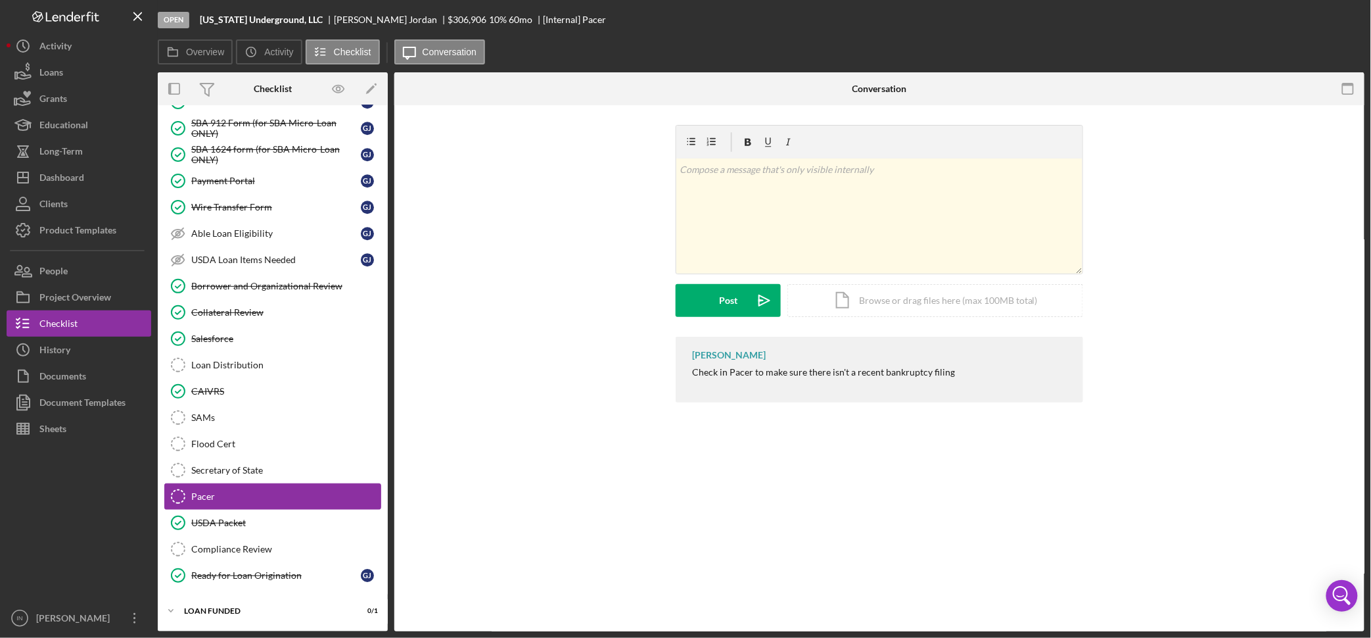
scroll to position [1515, 0]
click at [1109, 22] on div "Mark Complete" at bounding box center [1303, 20] width 64 height 26
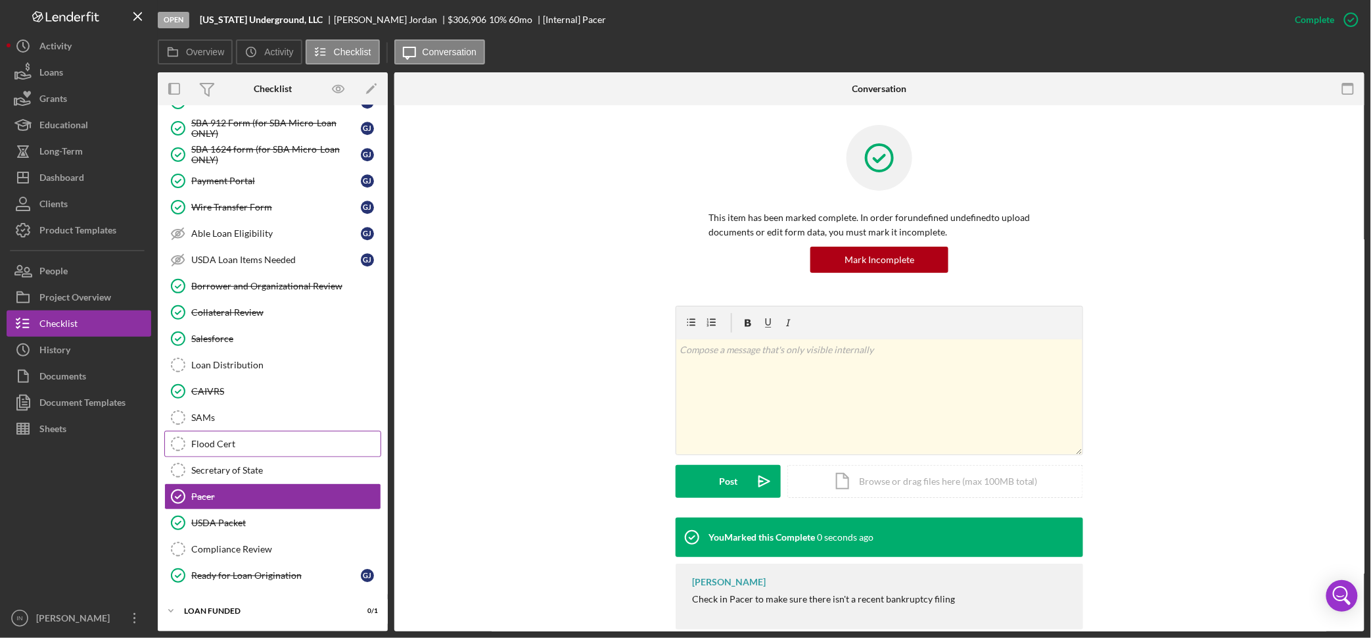
click at [254, 438] on div "Flood Cert" at bounding box center [285, 443] width 189 height 11
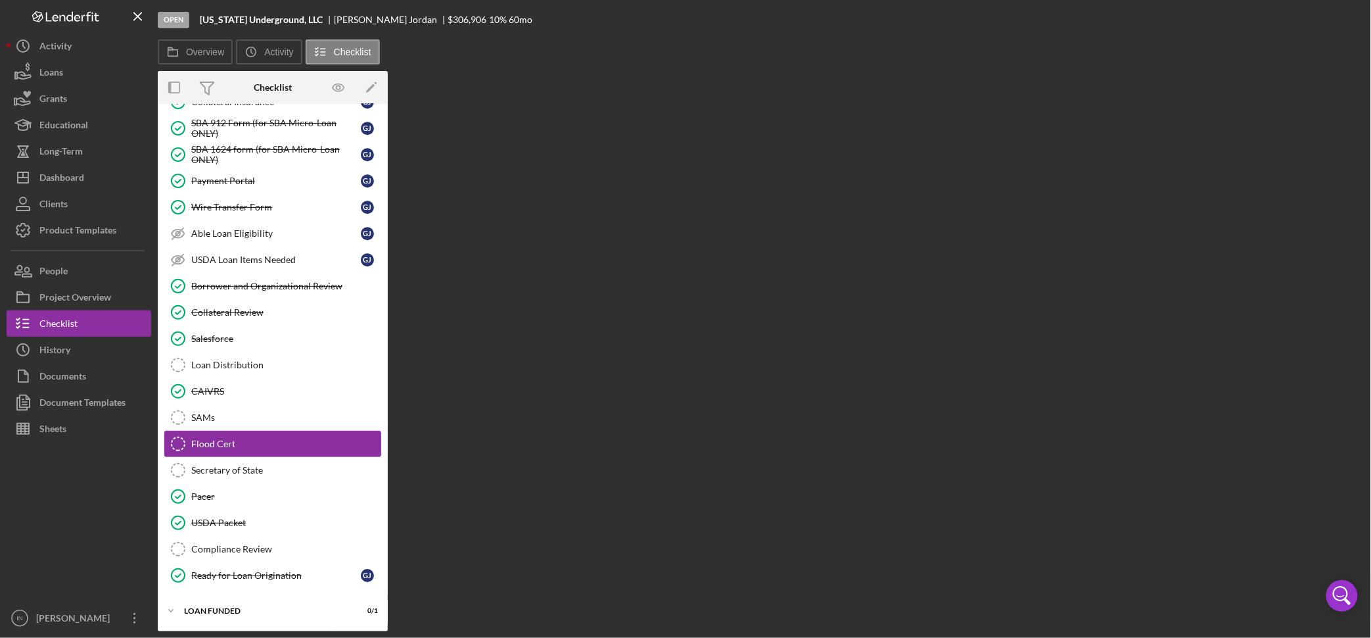
scroll to position [1515, 0]
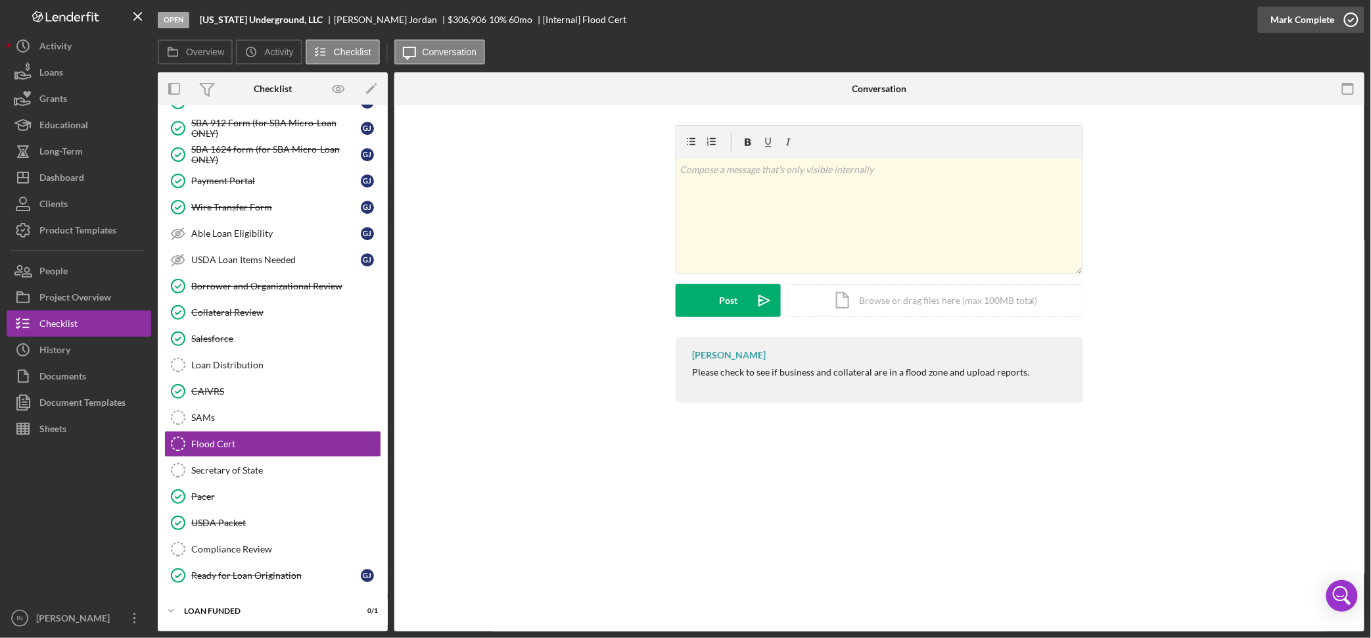
click at [1109, 12] on div "Mark Complete" at bounding box center [1303, 20] width 64 height 26
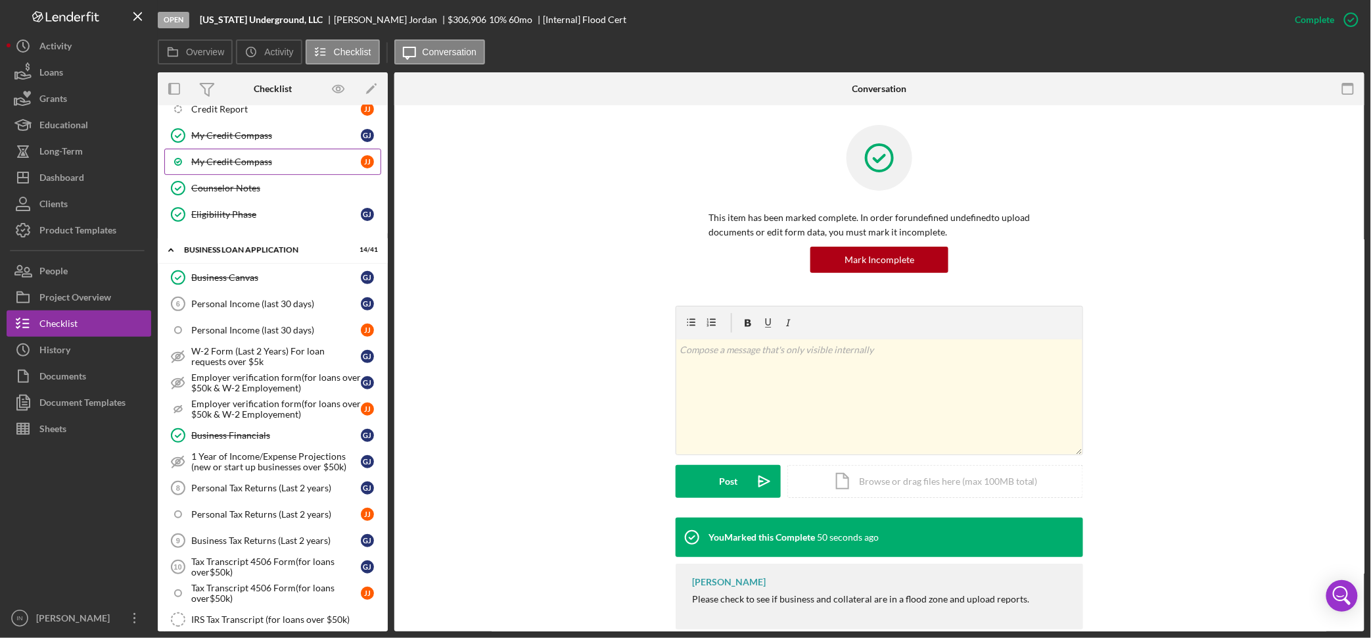
scroll to position [0, 0]
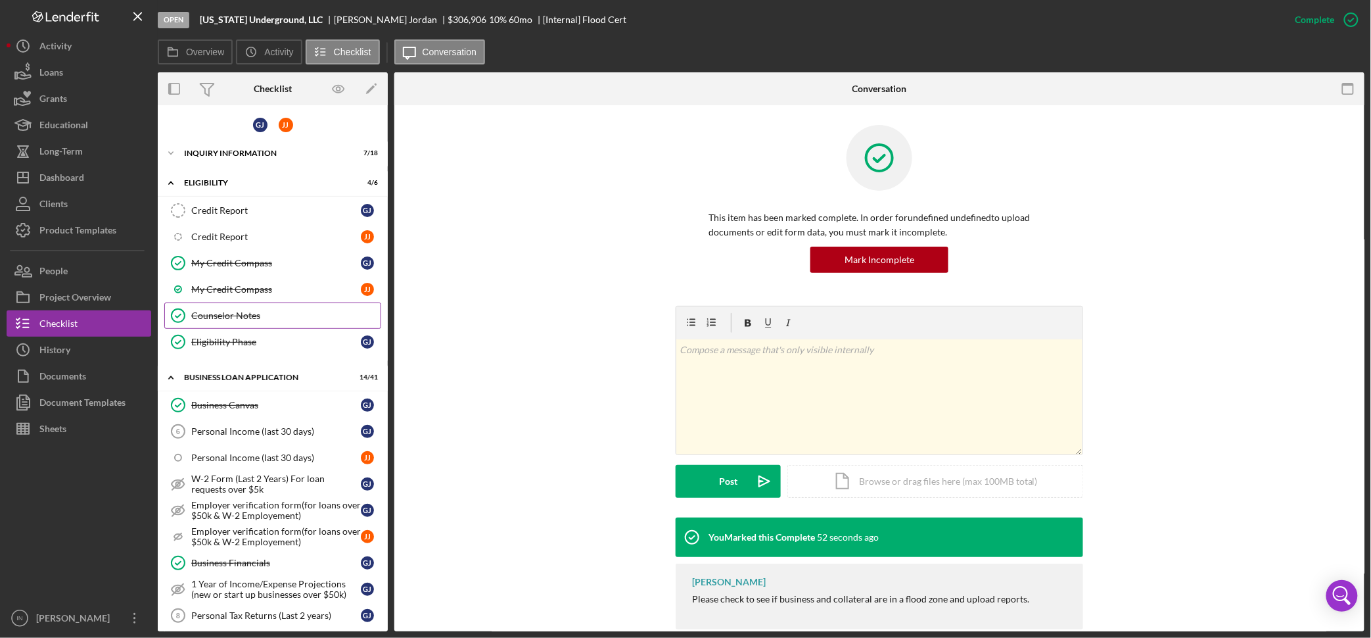
click at [233, 317] on div "Counselor Notes" at bounding box center [285, 315] width 189 height 11
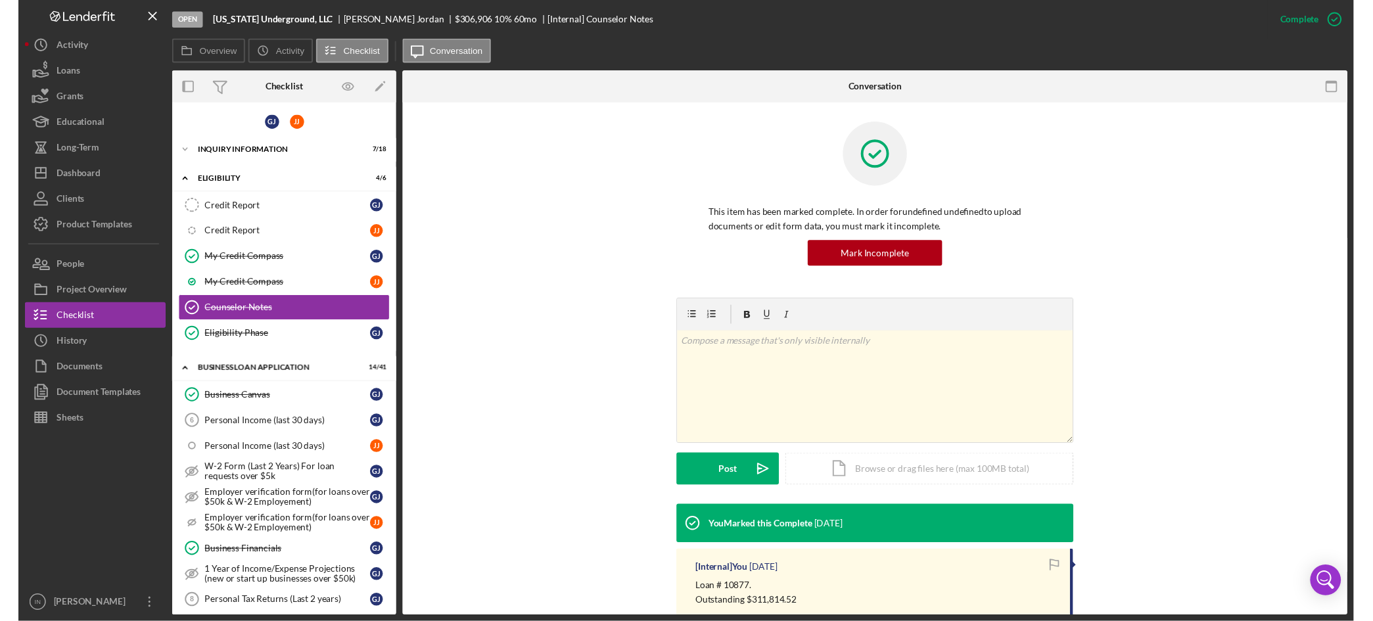
scroll to position [73, 0]
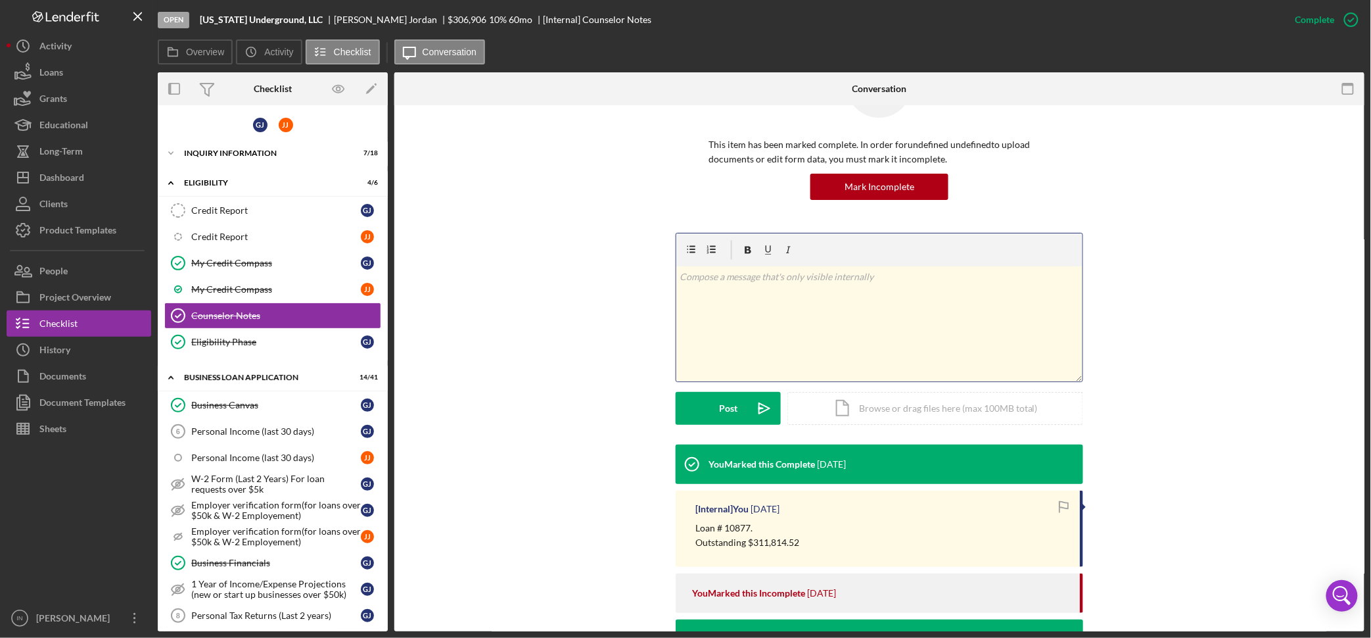
click at [776, 300] on div "v Color teal Color pink Remove color Add row above Add row below Add column bef…" at bounding box center [879, 323] width 406 height 115
click at [789, 278] on p "amortize out" at bounding box center [879, 276] width 399 height 14
click at [862, 277] on p "amortize at 4.5 years (54 months)" at bounding box center [879, 276] width 399 height 14
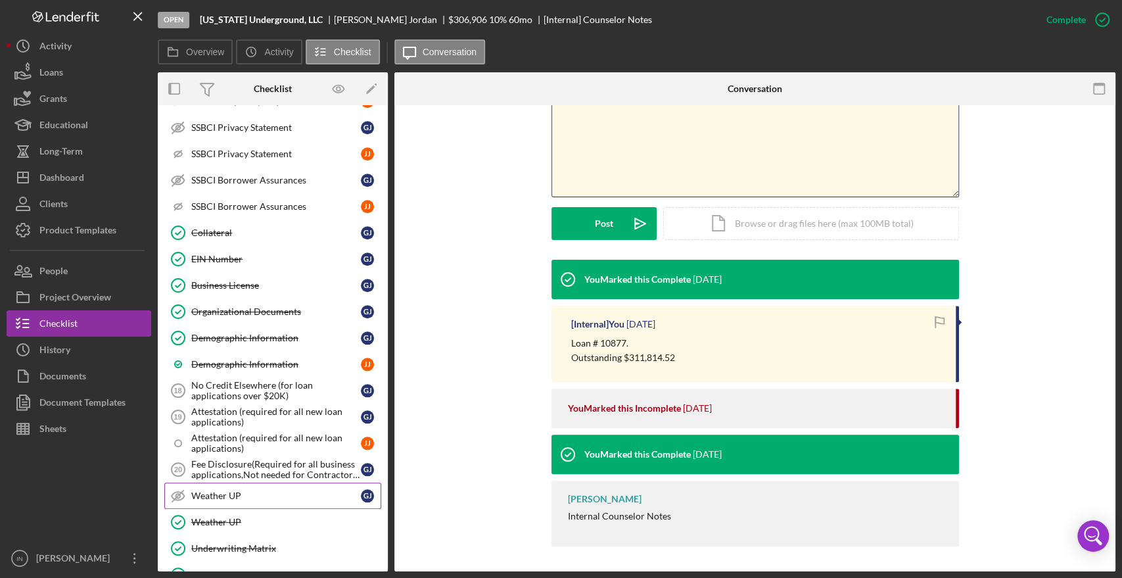
scroll to position [876, 0]
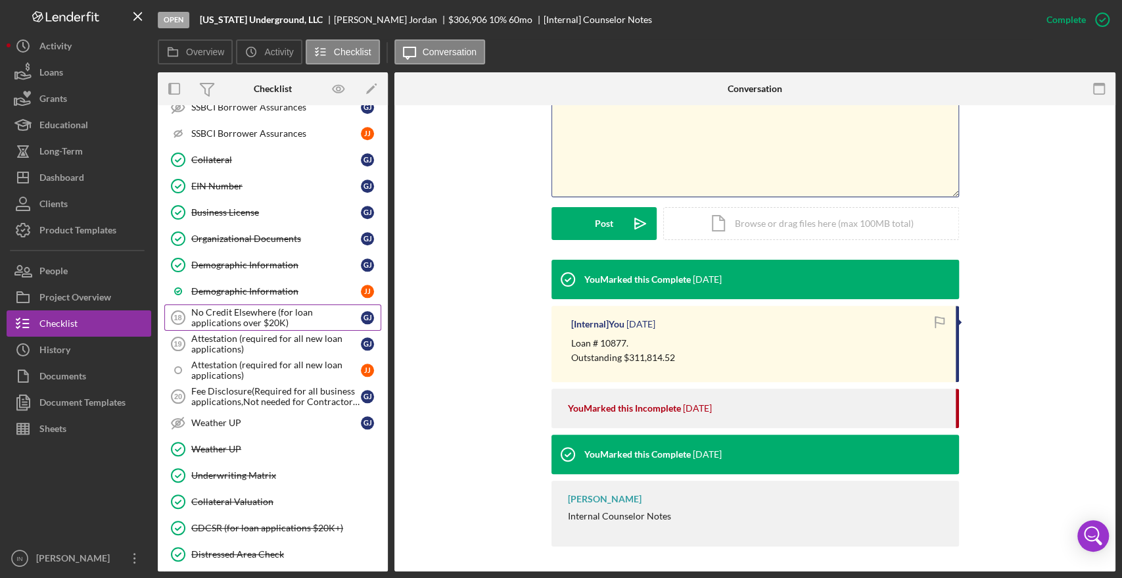
click at [274, 309] on div "No Credit Elsewhere (for loan applications over $20K)" at bounding box center [276, 317] width 170 height 21
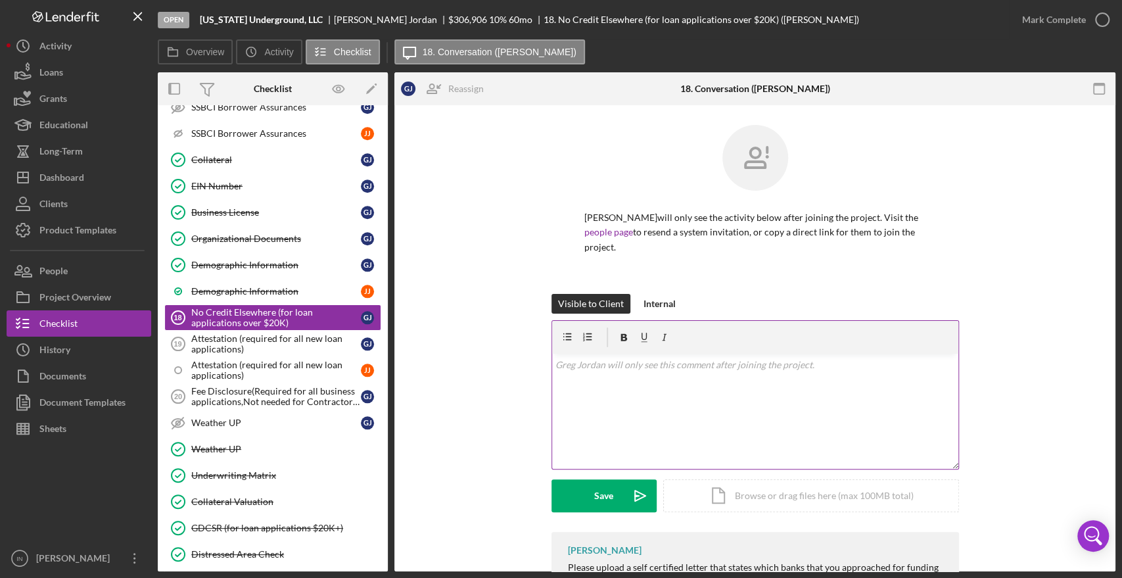
scroll to position [50, 0]
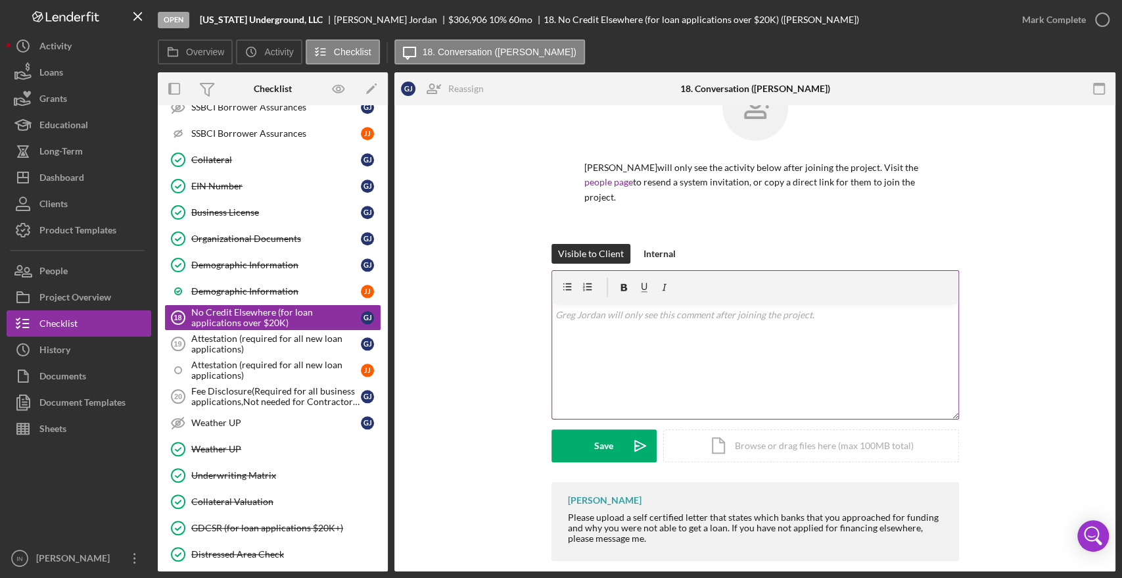
click at [661, 308] on div "v Color teal Color pink Remove color Add row above Add row below Add column bef…" at bounding box center [755, 361] width 406 height 115
click at [597, 429] on div "Save" at bounding box center [603, 445] width 19 height 33
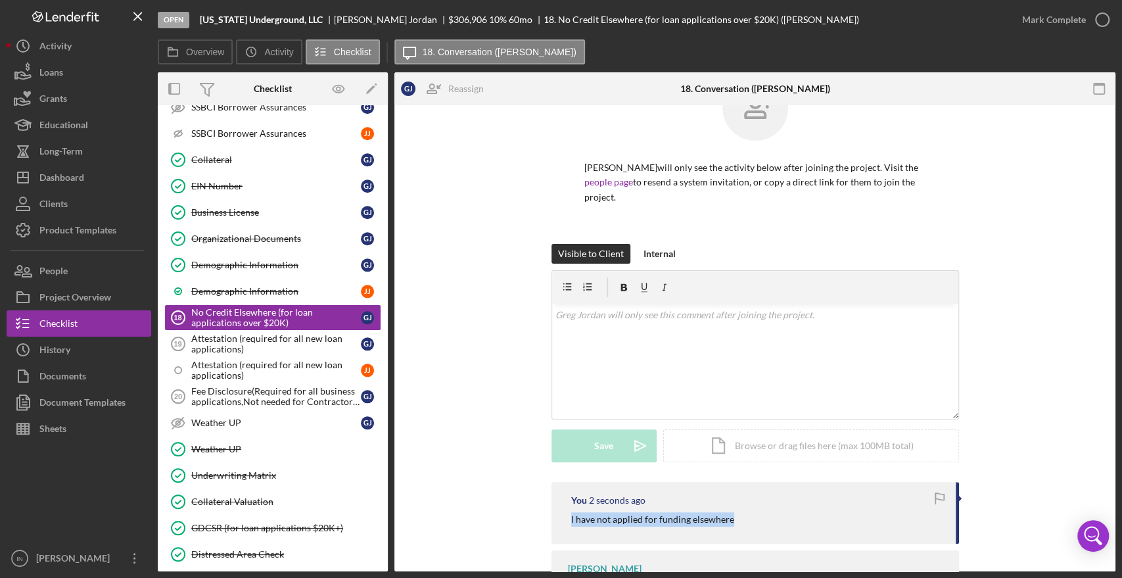
drag, startPoint x: 736, startPoint y: 501, endPoint x: 541, endPoint y: 498, distance: 195.2
click at [541, 498] on div "You 2 seconds ago I have not applied for funding elsewhere Ian Nelson Please up…" at bounding box center [755, 558] width 682 height 153
click at [631, 321] on div "v Color teal Color pink Remove color Add row above Add row below Add column bef…" at bounding box center [755, 361] width 406 height 115
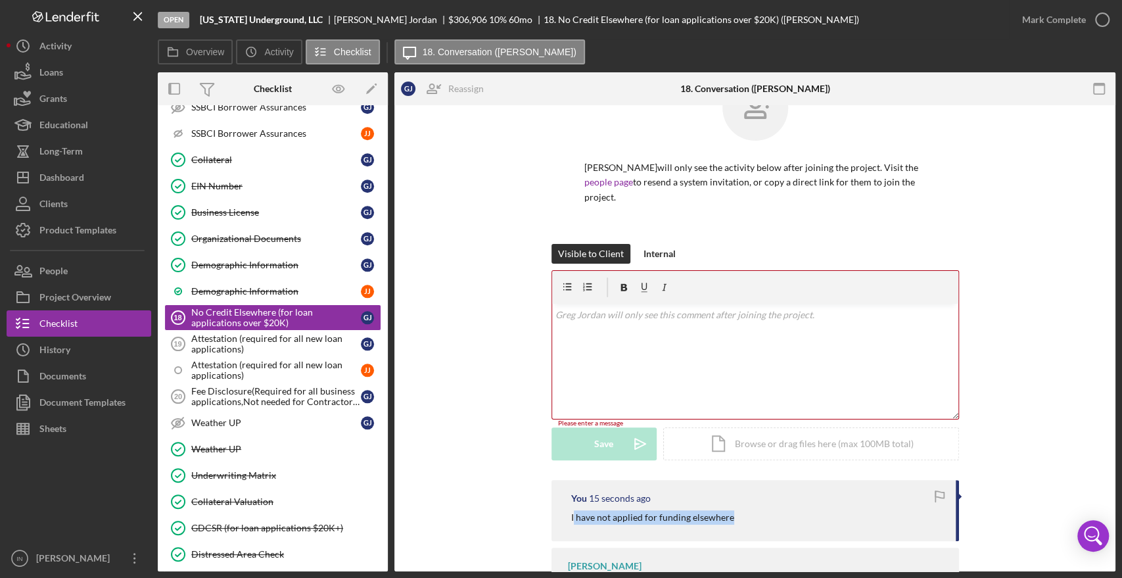
drag, startPoint x: 736, startPoint y: 505, endPoint x: 571, endPoint y: 500, distance: 165.1
click at [571, 510] on div "I have not applied for funding elsewhere" at bounding box center [756, 517] width 371 height 14
click at [783, 493] on div "You 16 seconds ago I have not applied for funding elsewhere" at bounding box center [755, 510] width 408 height 61
click at [239, 342] on div "Attestation (required for all new loan applications)" at bounding box center [276, 343] width 170 height 21
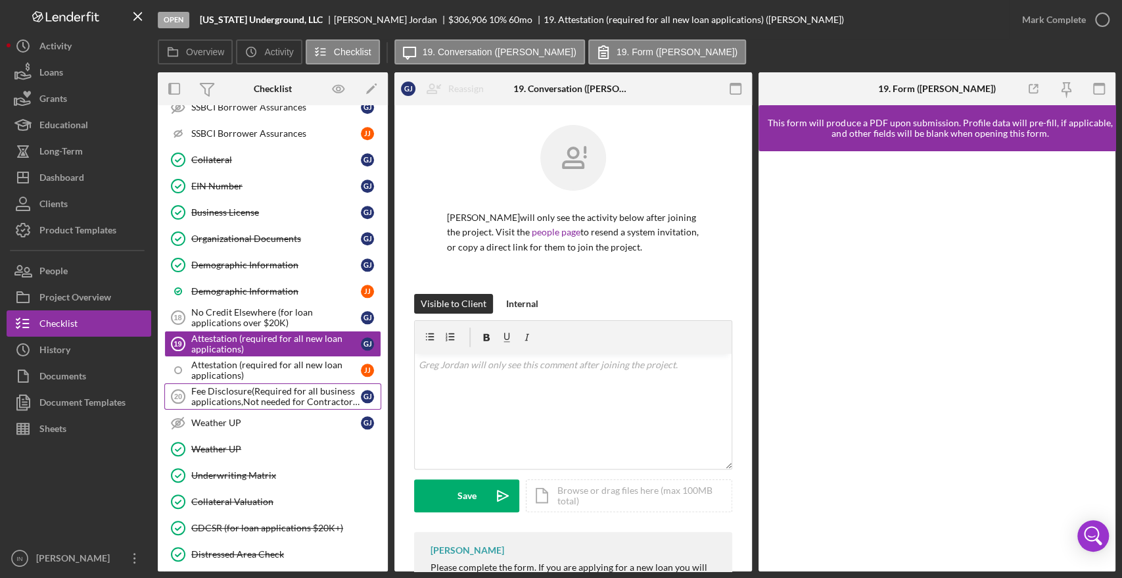
click at [235, 388] on div "Fee Disclosure(Required for all business applications,Not needed for Contractor…" at bounding box center [276, 396] width 170 height 21
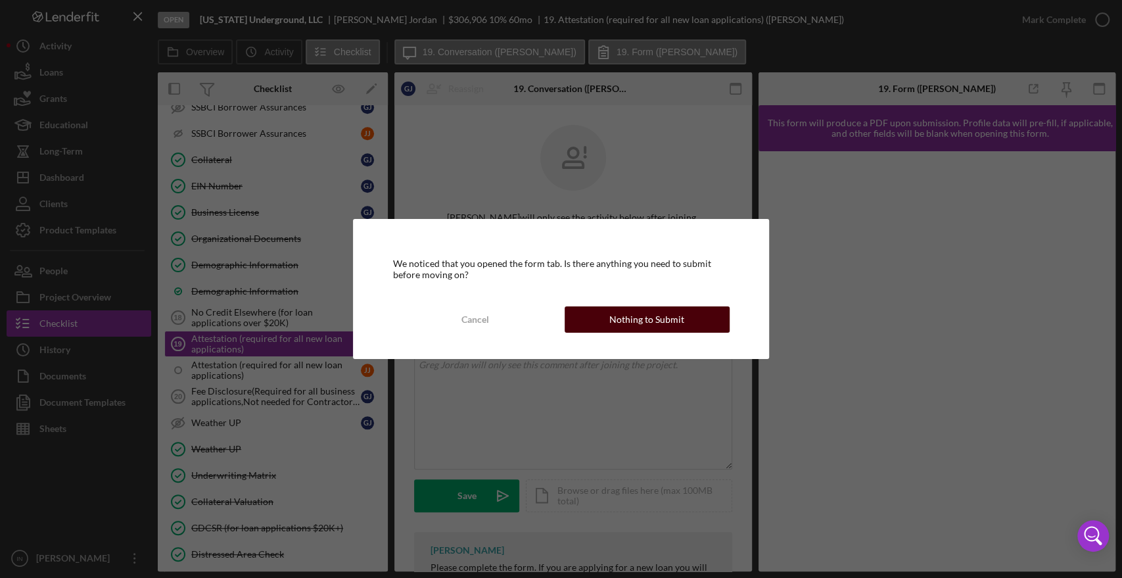
click at [694, 320] on button "Nothing to Submit" at bounding box center [647, 319] width 165 height 26
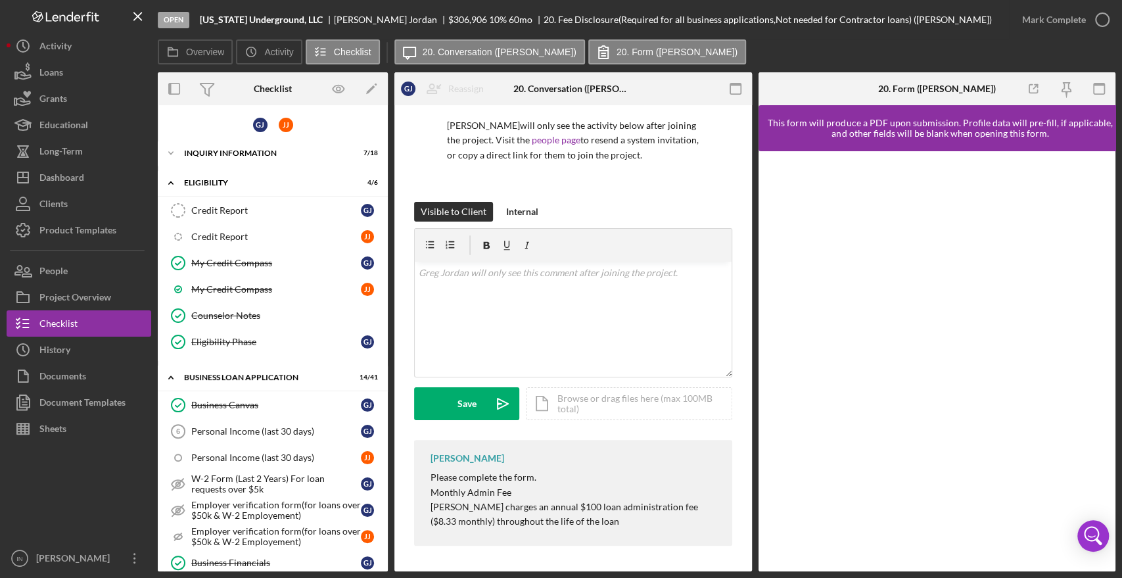
click at [532, 560] on div "Greg Jordan will only see the activity below after joining the project. Visit t…" at bounding box center [573, 292] width 358 height 559
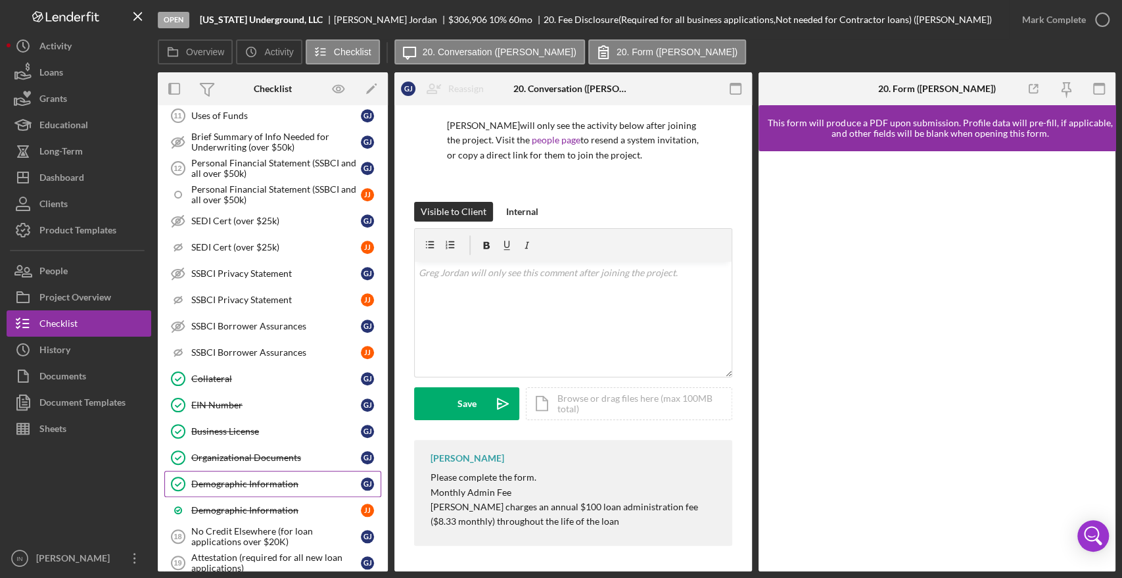
scroll to position [803, 0]
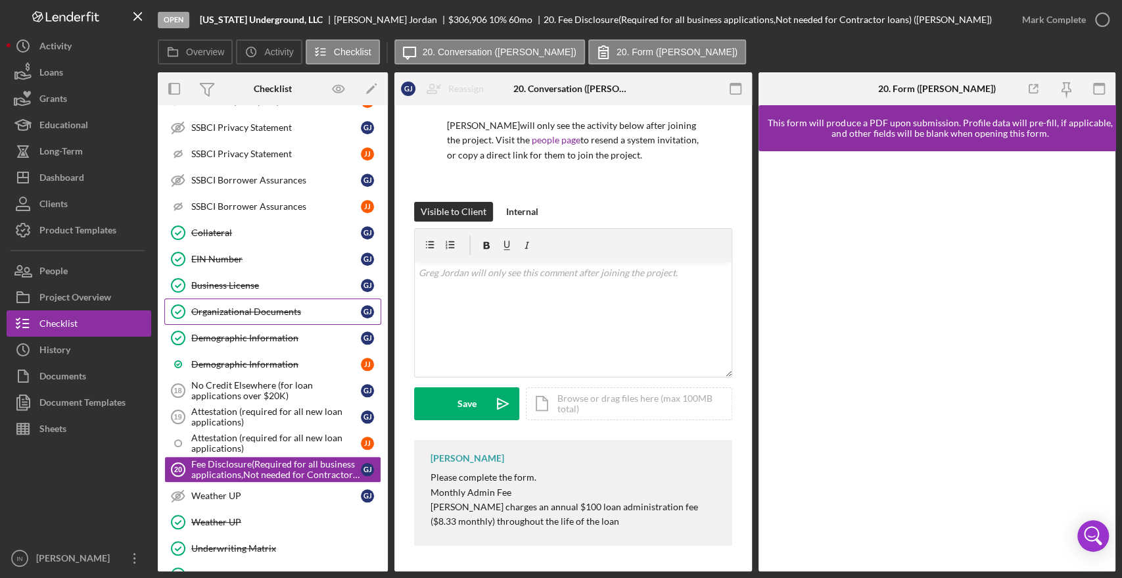
click at [256, 306] on div "Organizational Documents" at bounding box center [276, 311] width 170 height 11
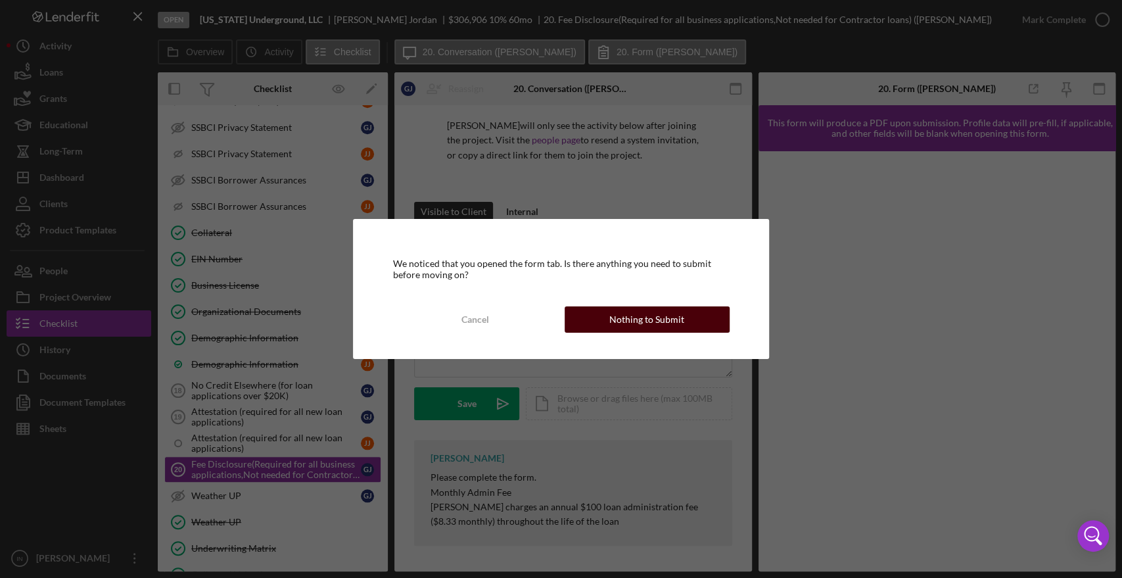
click at [605, 317] on button "Nothing to Submit" at bounding box center [647, 319] width 165 height 26
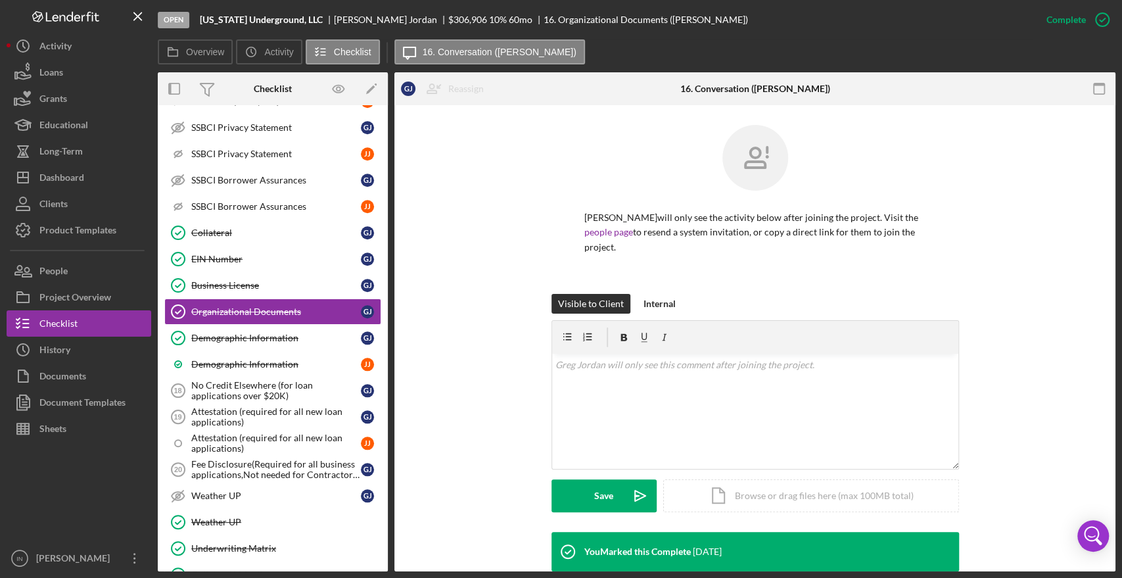
scroll to position [219, 0]
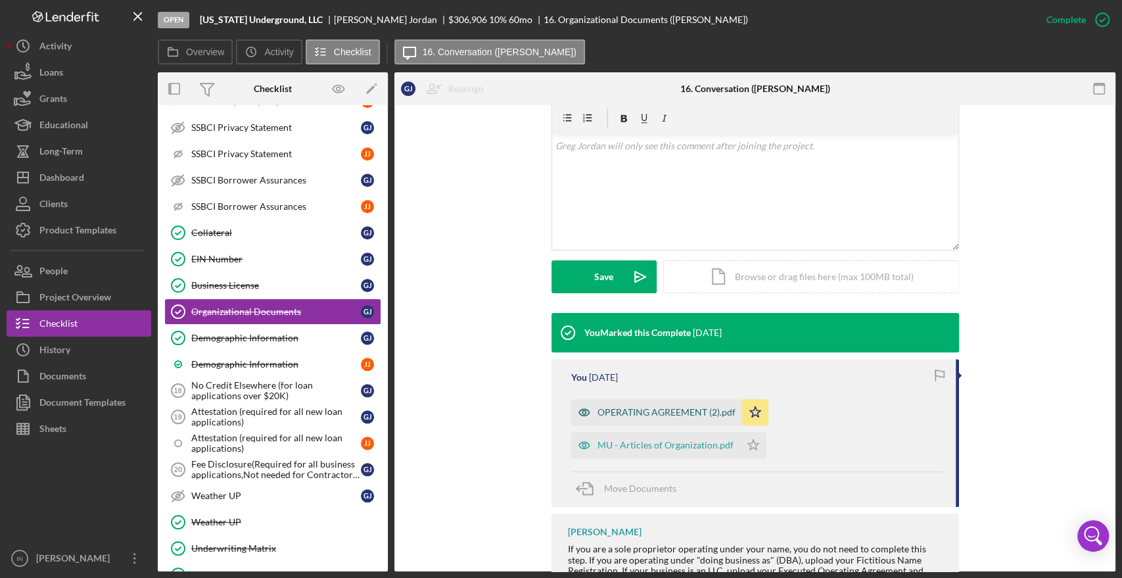
click at [640, 407] on div "OPERATING AGREEMENT (2).pdf" at bounding box center [666, 412] width 138 height 11
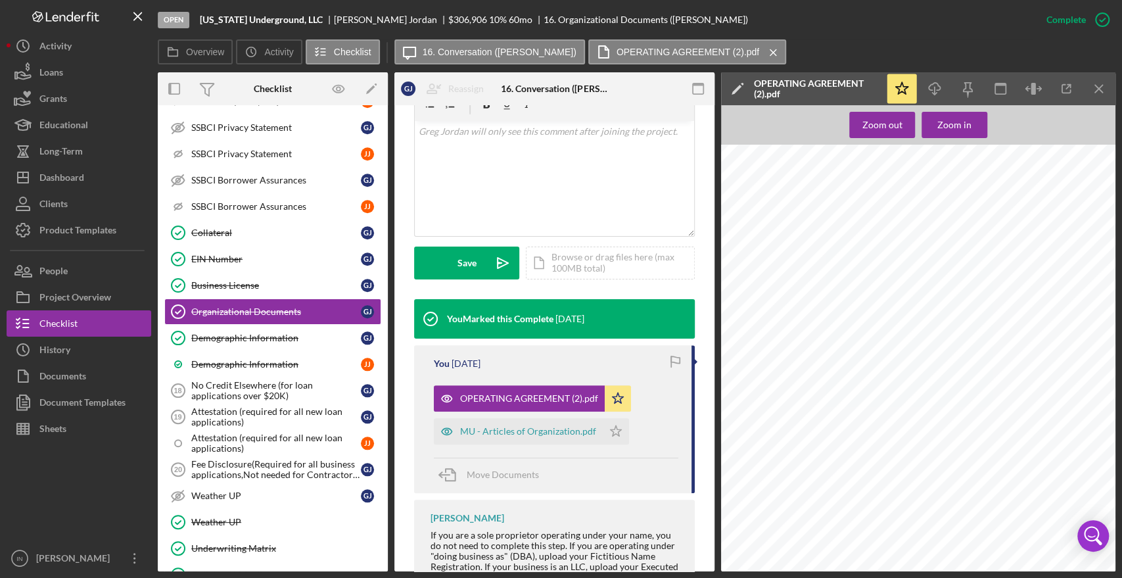
scroll to position [657, 137]
click at [937, 86] on icon "Icon/Download" at bounding box center [935, 89] width 30 height 30
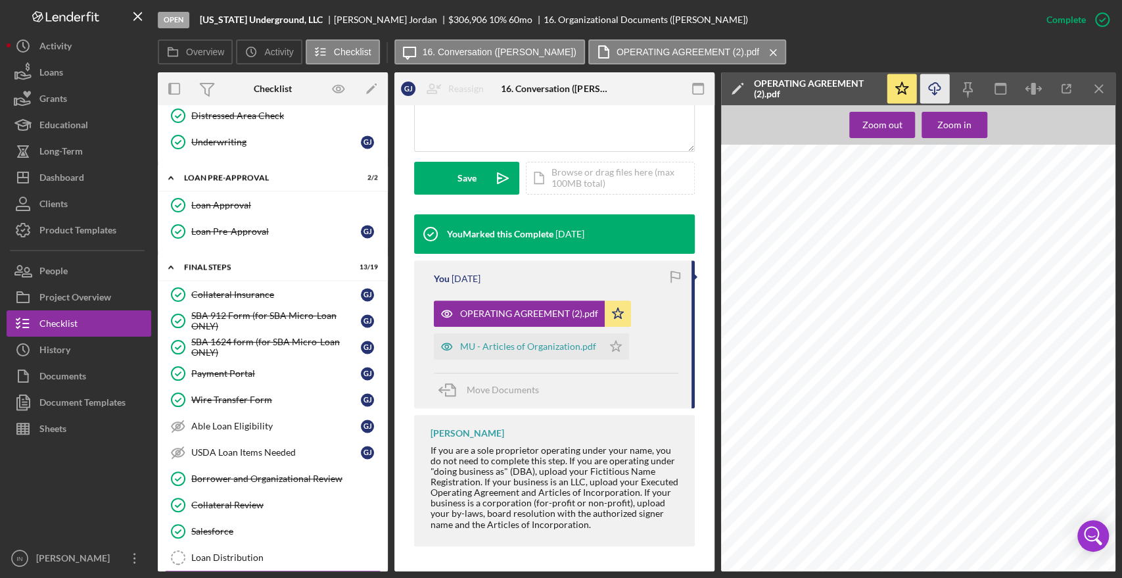
scroll to position [1460, 0]
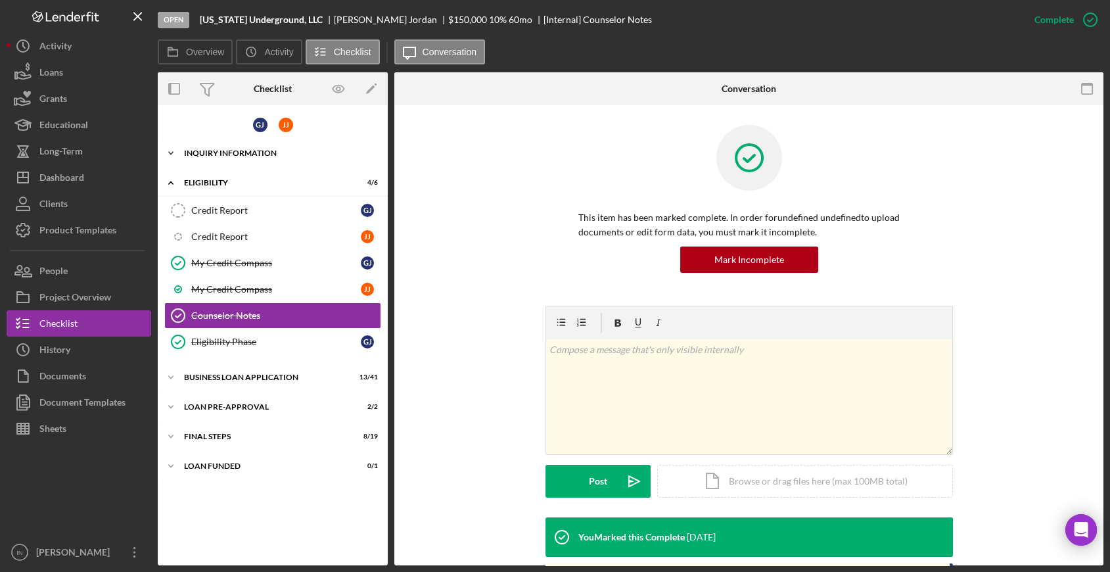
click at [242, 152] on div "INQUIRY INFORMATION" at bounding box center [277, 153] width 187 height 8
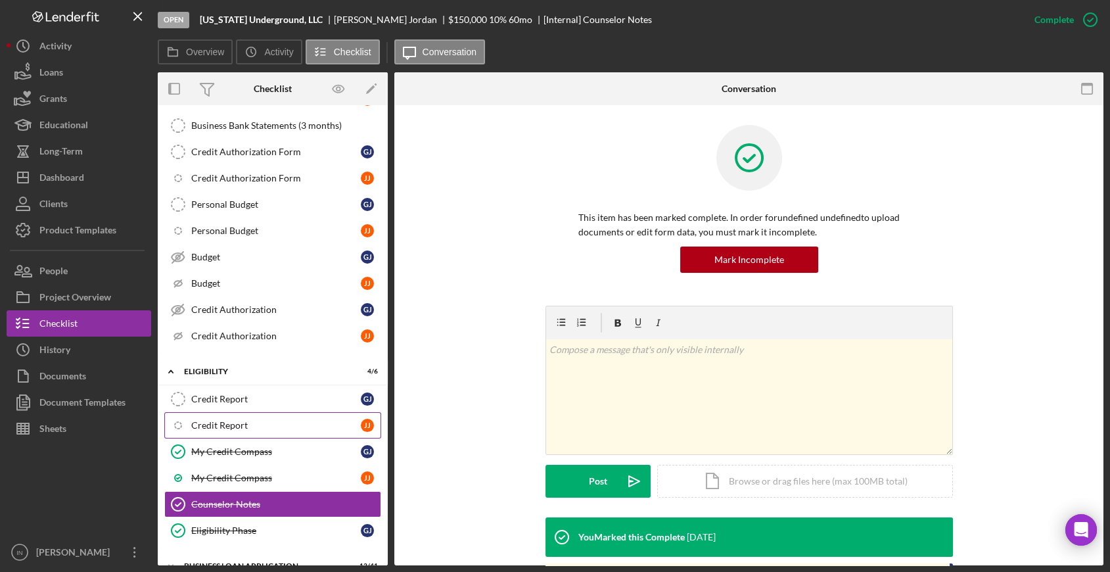
scroll to position [397, 0]
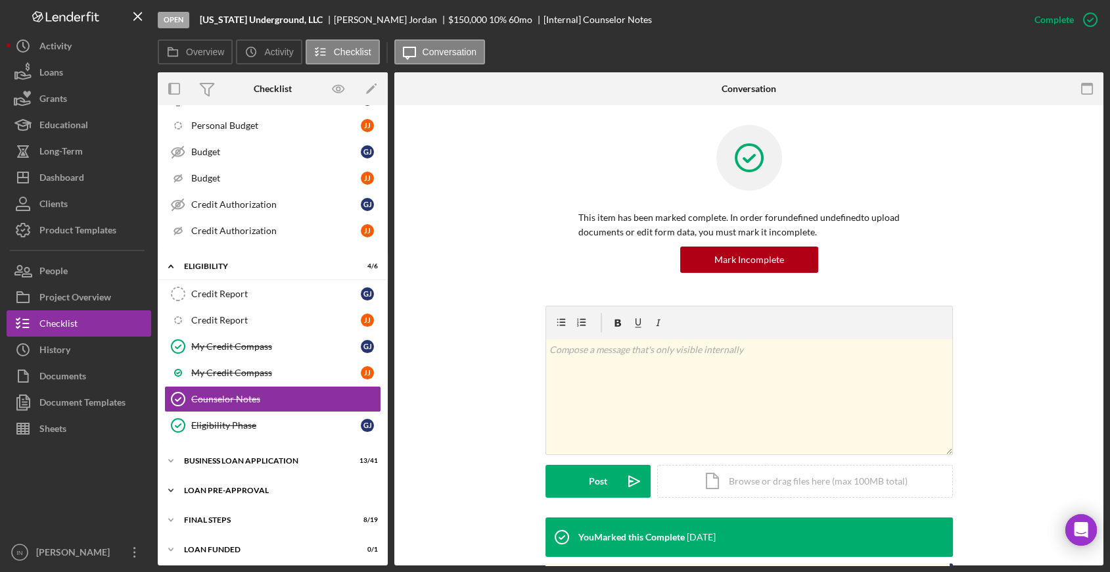
click at [211, 486] on div "LOAN PRE-APPROVAL" at bounding box center [277, 490] width 187 height 8
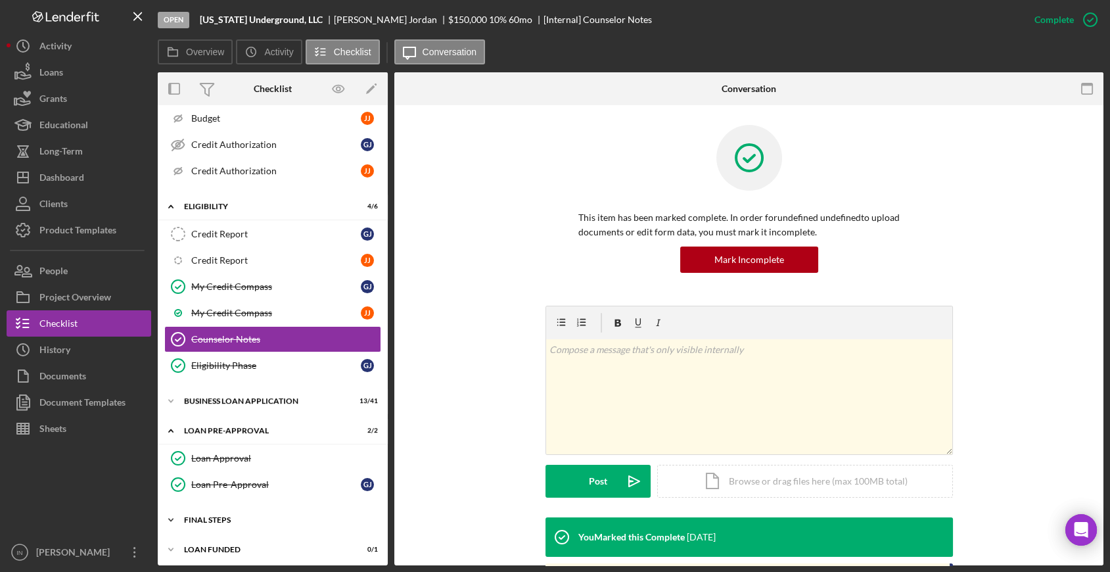
click at [245, 516] on div "FINAL STEPS" at bounding box center [277, 520] width 187 height 8
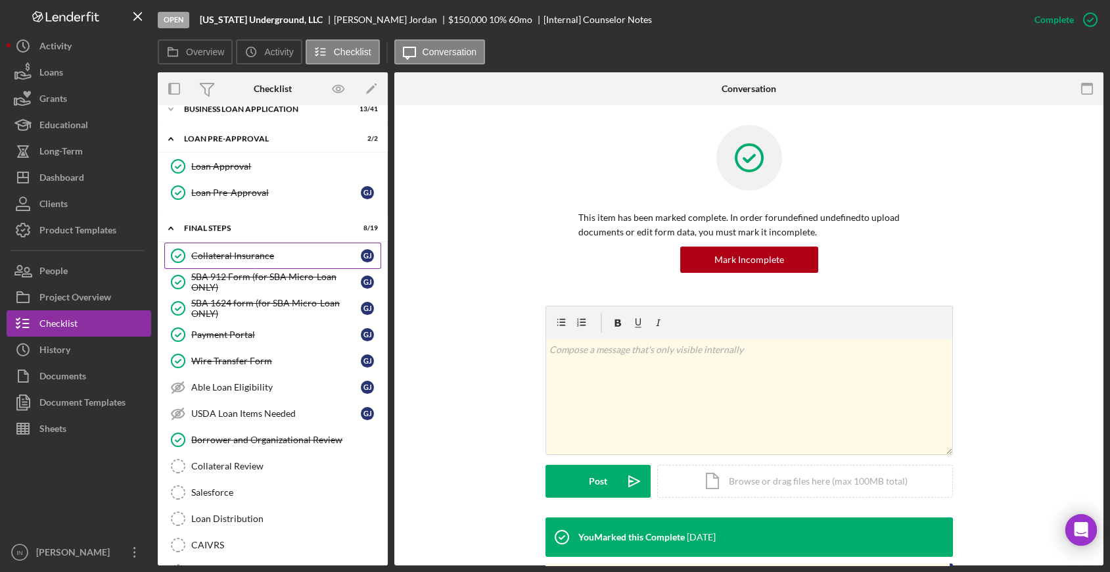
scroll to position [603, 0]
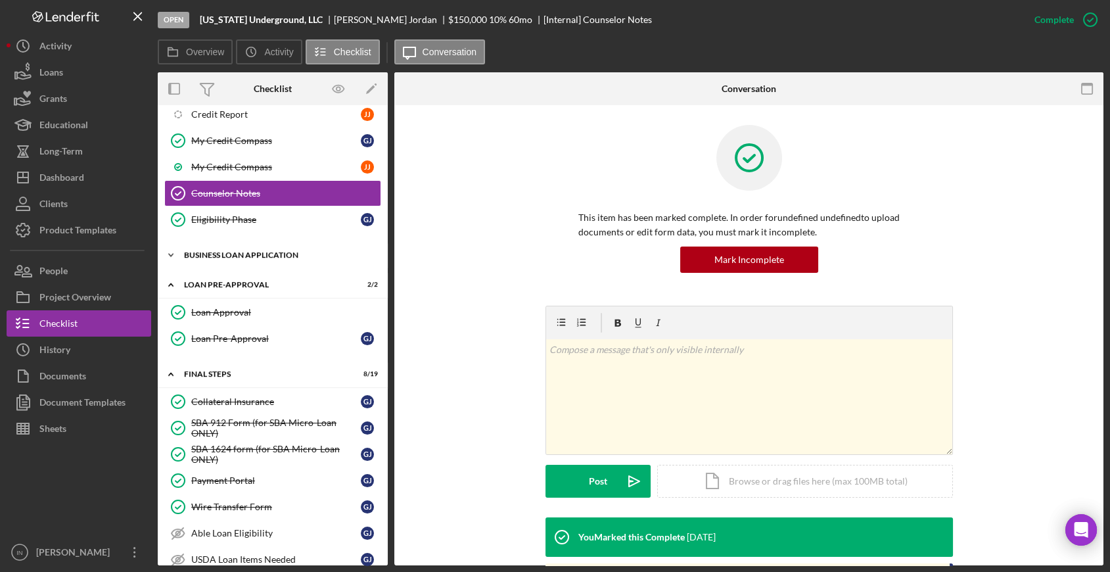
click at [257, 245] on div "Icon/Expander BUSINESS LOAN APPLICATION 13 / 41" at bounding box center [273, 255] width 230 height 26
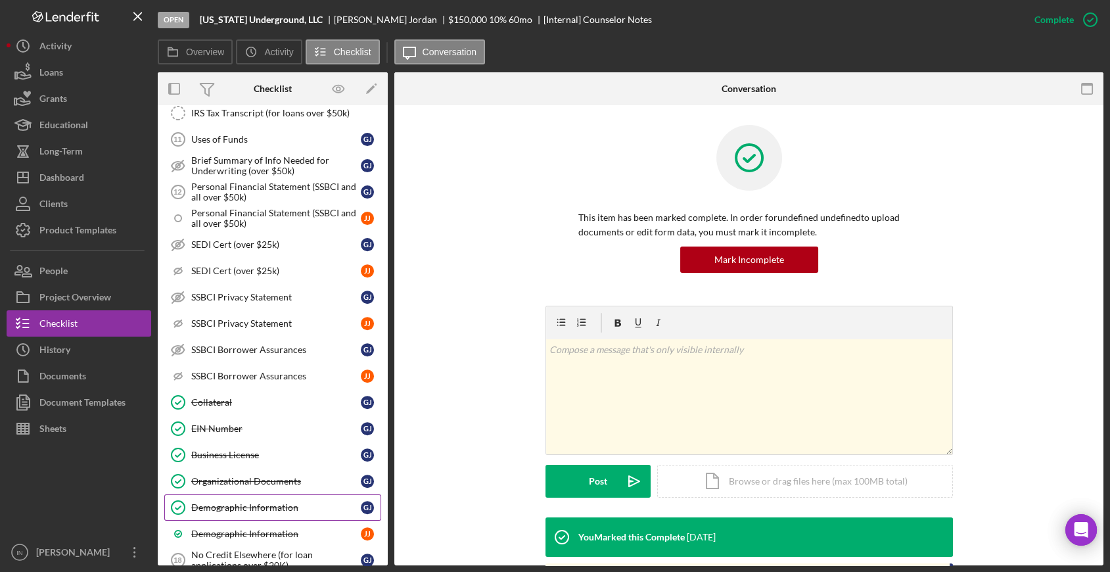
scroll to position [1187, 0]
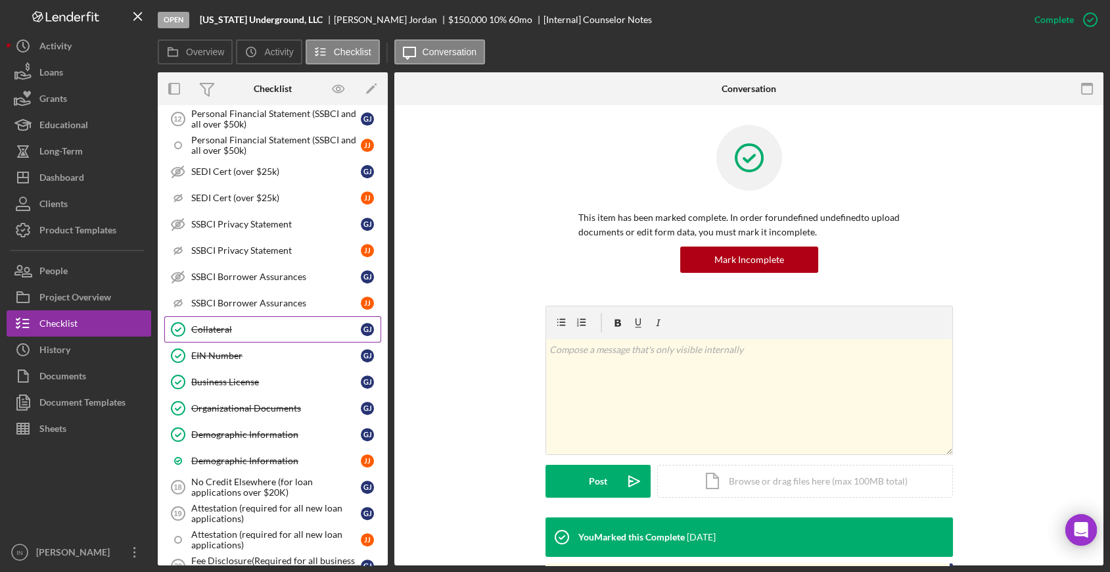
click at [259, 324] on div "Collateral" at bounding box center [276, 329] width 170 height 11
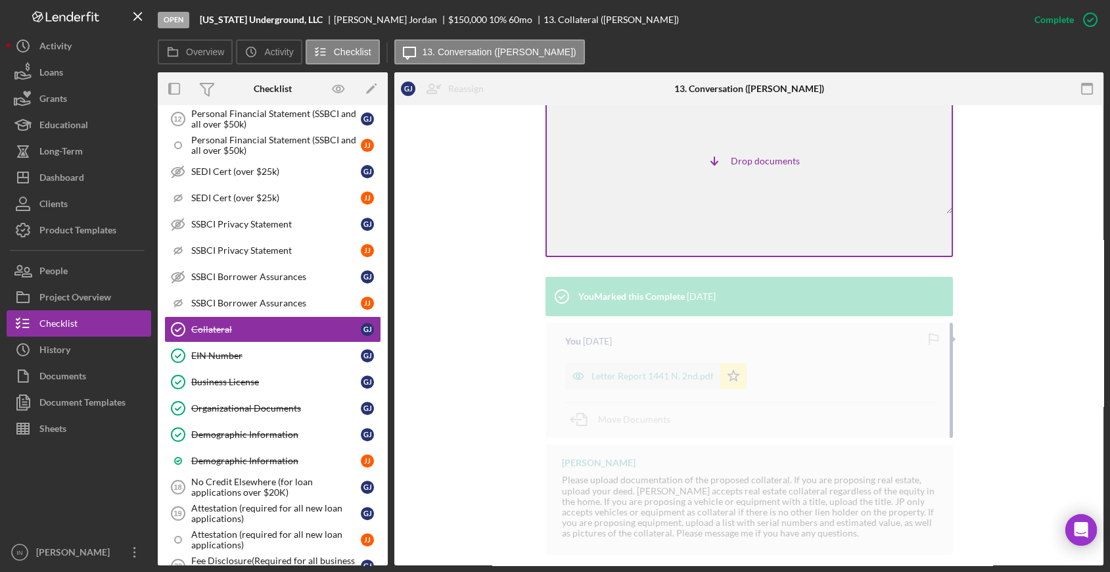
scroll to position [254, 0]
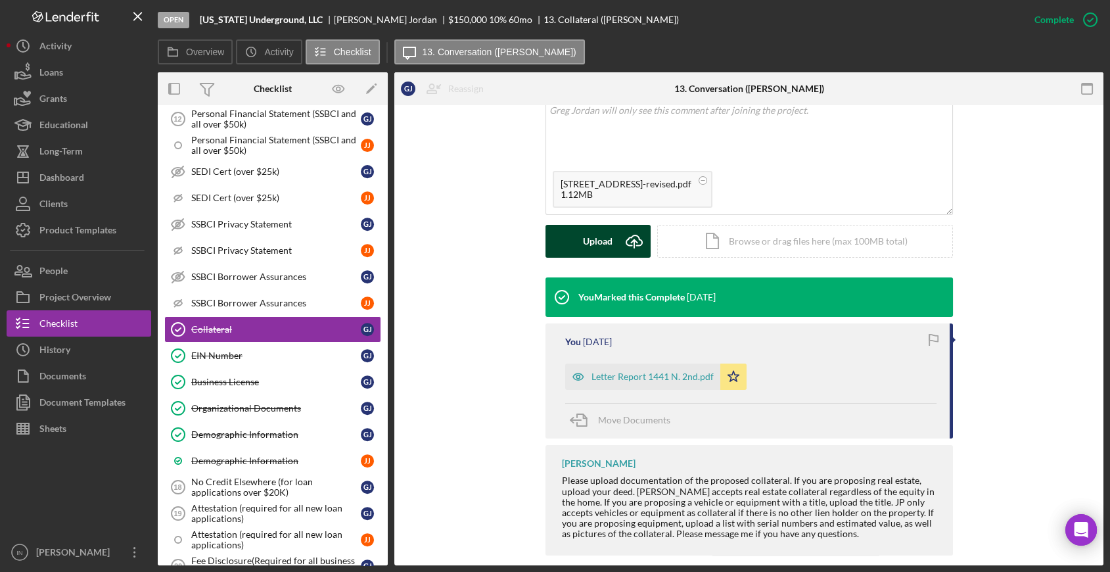
click at [618, 225] on icon "Icon/Upload" at bounding box center [634, 241] width 33 height 33
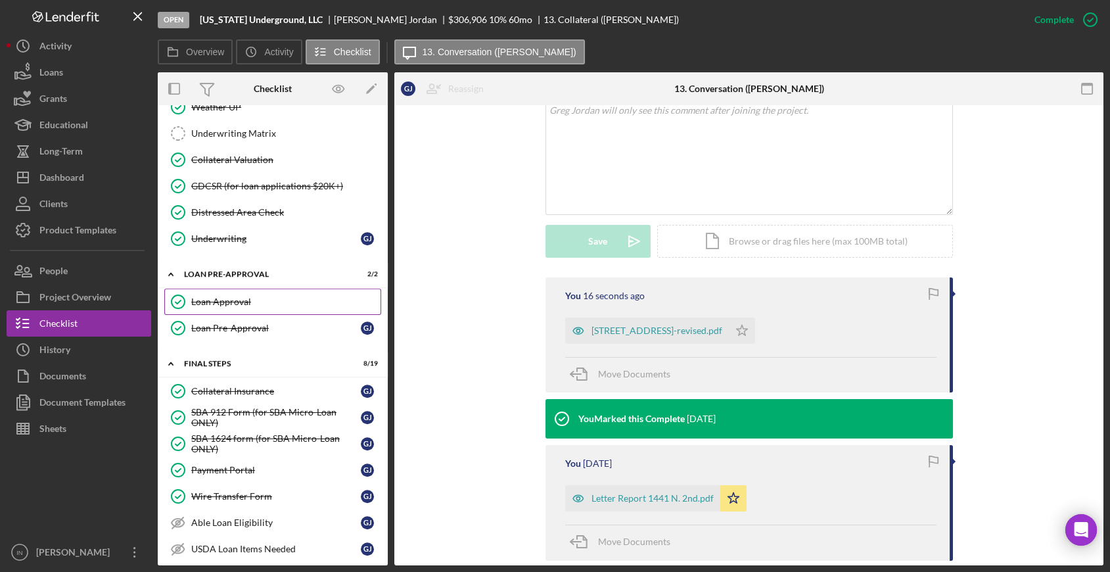
scroll to position [1552, 0]
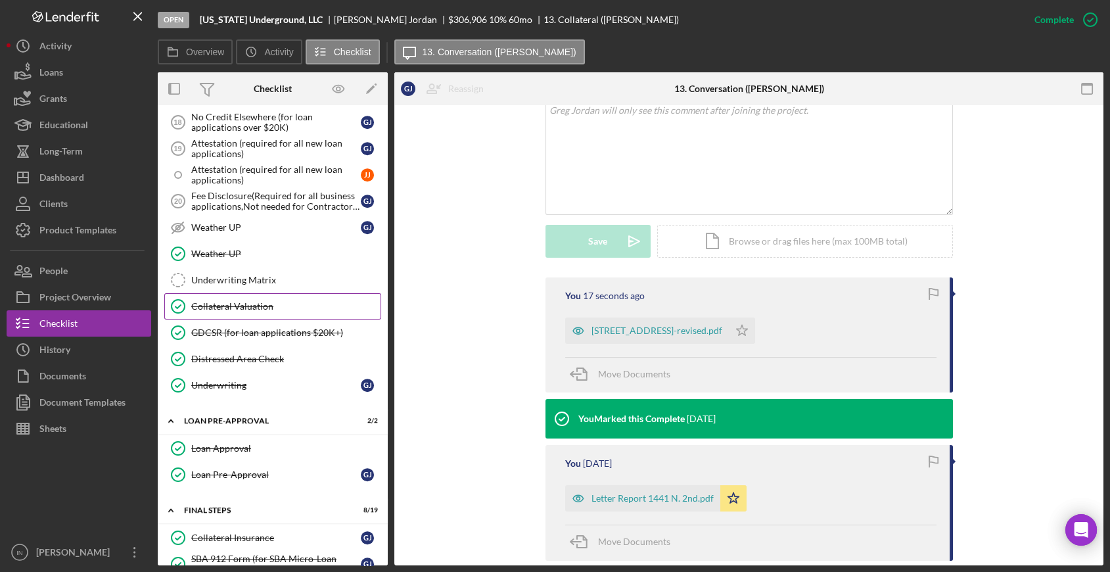
click at [249, 301] on div "Collateral Valuation" at bounding box center [285, 306] width 189 height 11
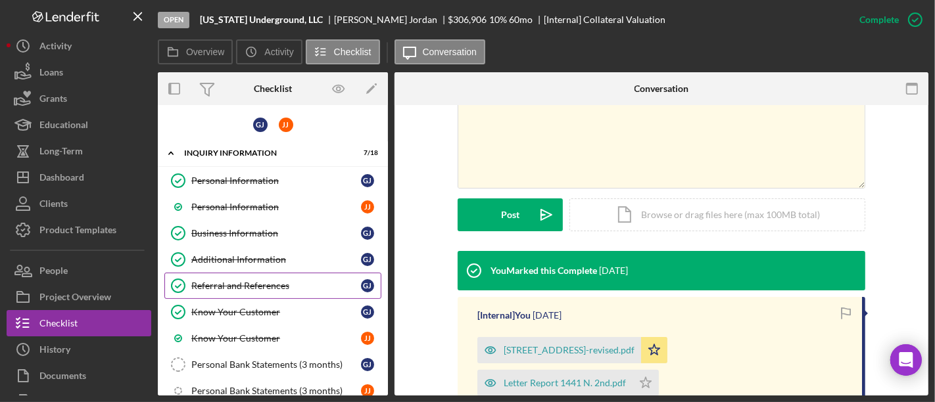
click at [260, 284] on div "Referral and References" at bounding box center [276, 286] width 170 height 11
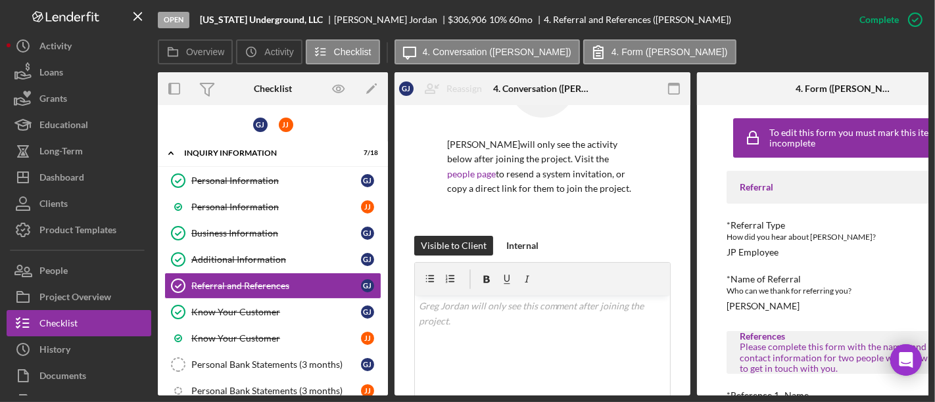
scroll to position [146, 0]
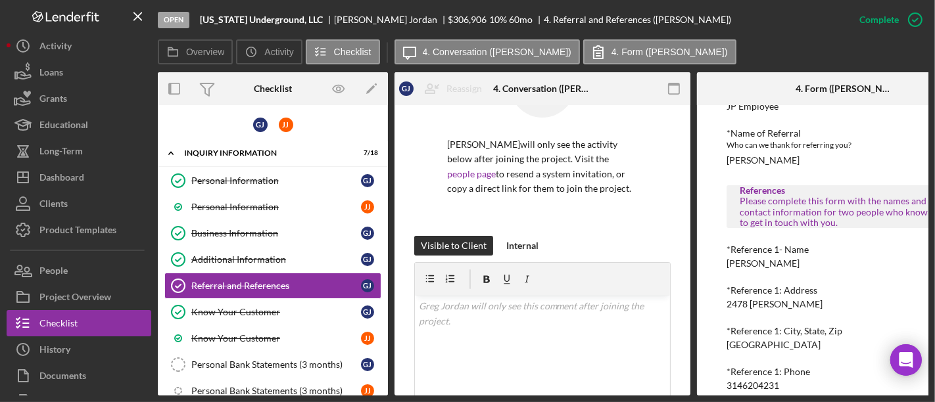
drag, startPoint x: 807, startPoint y: 266, endPoint x: 711, endPoint y: 264, distance: 96.0
click at [711, 264] on div "To edit this form you must mark this item incomplete Referral *Referral Type Ho…" at bounding box center [845, 250] width 296 height 291
copy div "[PERSON_NAME]"
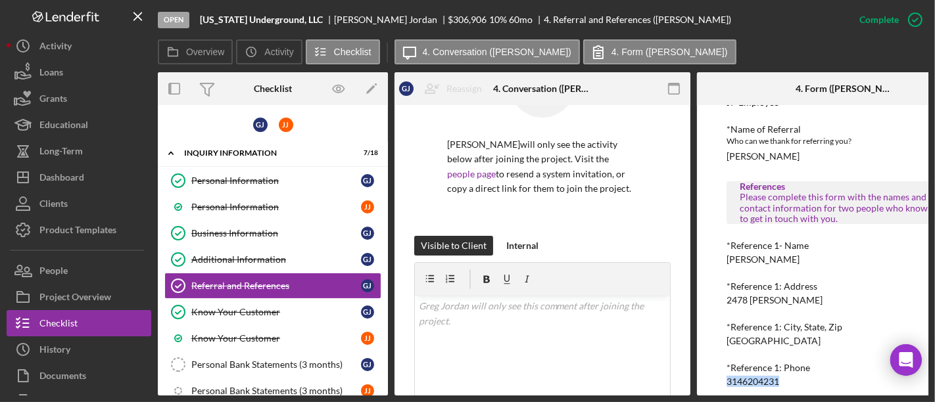
drag, startPoint x: 787, startPoint y: 386, endPoint x: 701, endPoint y: 380, distance: 85.7
click at [701, 380] on div "To edit this form you must mark this item incomplete Referral *Referral Type Ho…" at bounding box center [845, 250] width 296 height 291
copy div "3146204231"
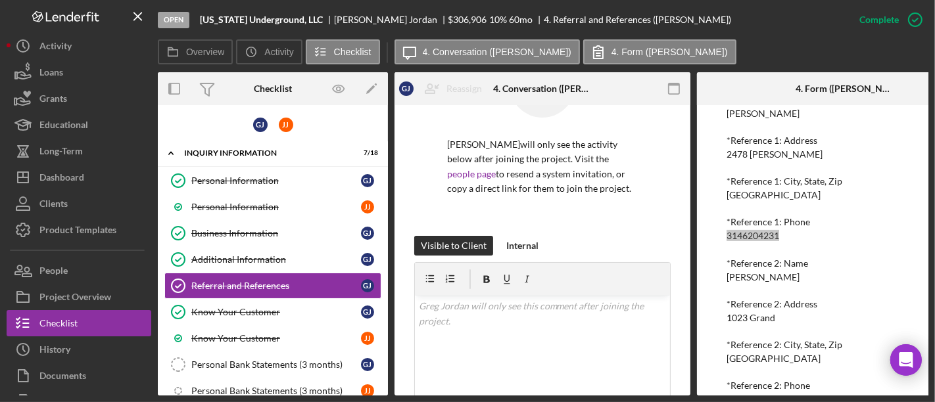
scroll to position [328, 0]
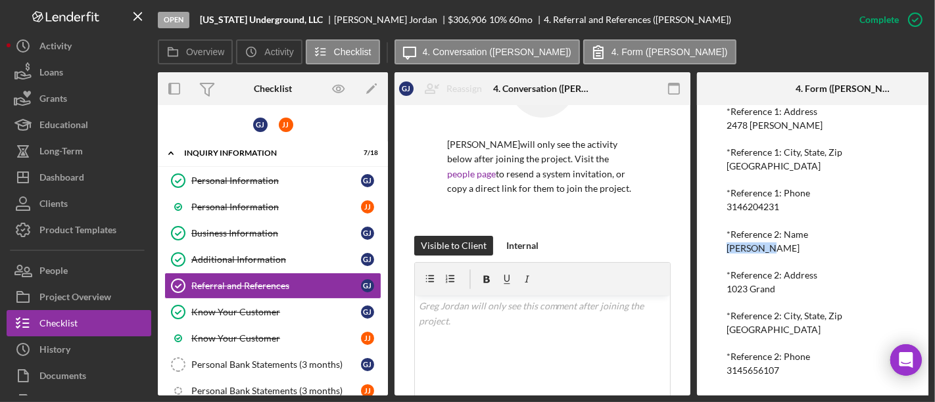
drag, startPoint x: 791, startPoint y: 245, endPoint x: 714, endPoint y: 239, distance: 76.5
click at [714, 239] on div "To edit this form you must mark this item incomplete Referral *Referral Type Ho…" at bounding box center [845, 250] width 296 height 291
copy div "[PERSON_NAME]"
drag, startPoint x: 795, startPoint y: 368, endPoint x: 717, endPoint y: 358, distance: 78.8
click at [717, 358] on div "To edit this form you must mark this item incomplete Referral *Referral Type Ho…" at bounding box center [845, 250] width 296 height 291
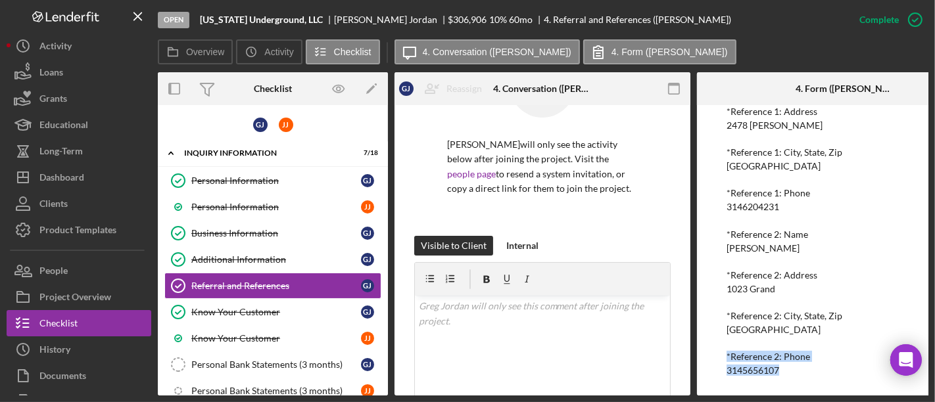
click at [782, 365] on div "*Reference 2: Phone [PHONE_NUMBER]" at bounding box center [844, 364] width 237 height 24
drag, startPoint x: 781, startPoint y: 365, endPoint x: 723, endPoint y: 367, distance: 57.9
click at [723, 367] on div "To edit this form you must mark this item incomplete Referral *Referral Type Ho…" at bounding box center [845, 250] width 296 height 291
